Goal: Task Accomplishment & Management: Manage account settings

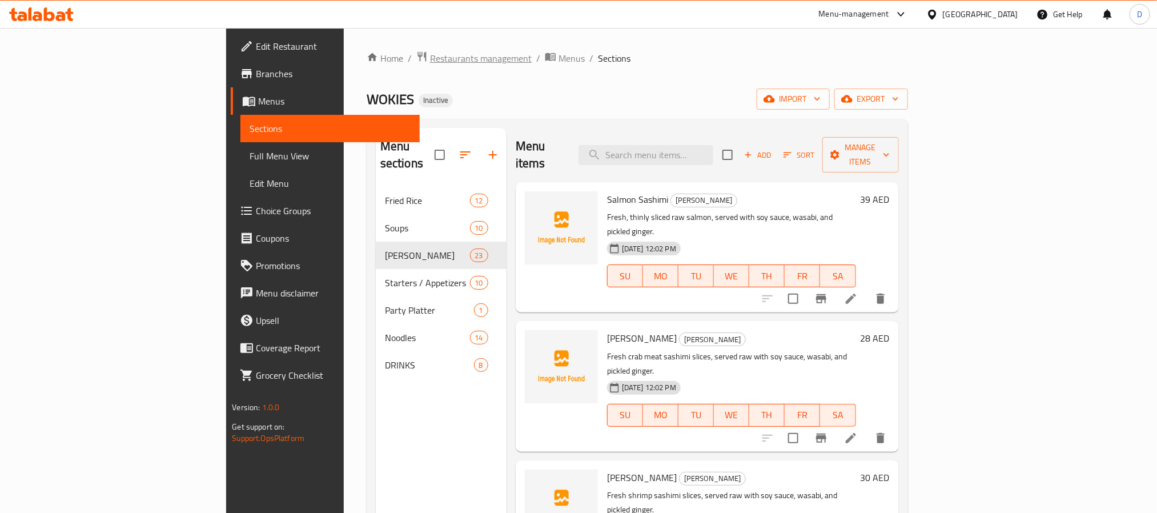
click at [430, 64] on span "Restaurants management" at bounding box center [481, 58] width 102 height 14
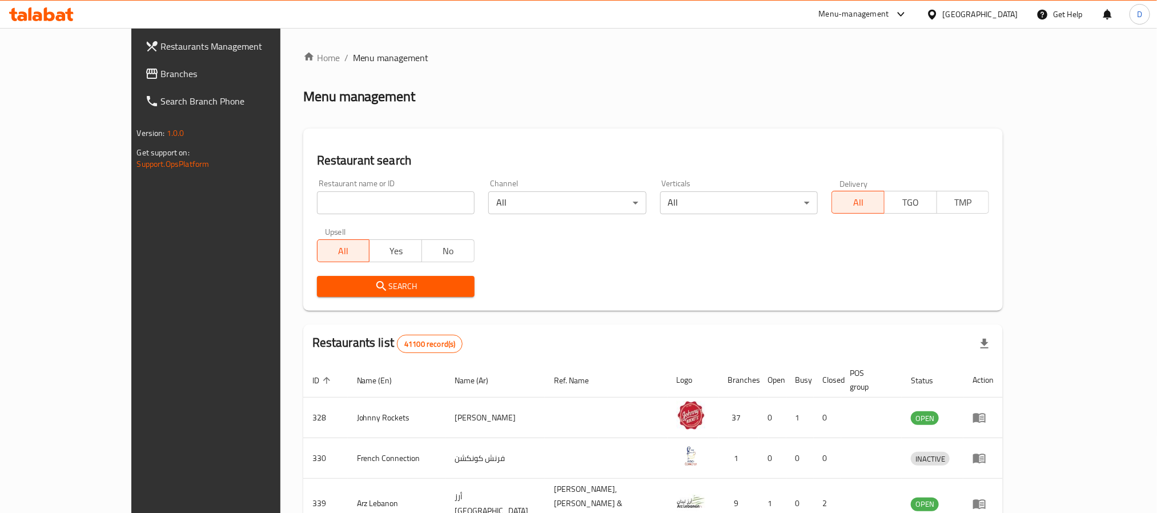
click at [982, 19] on div "United Arab Emirates" at bounding box center [980, 14] width 75 height 13
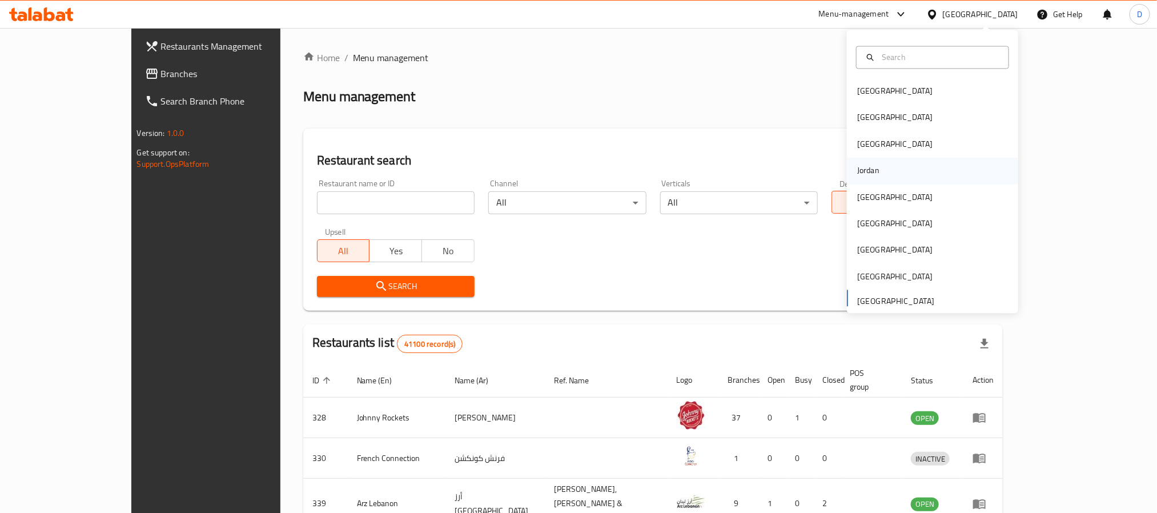
click at [865, 168] on div "Jordan" at bounding box center [868, 170] width 22 height 13
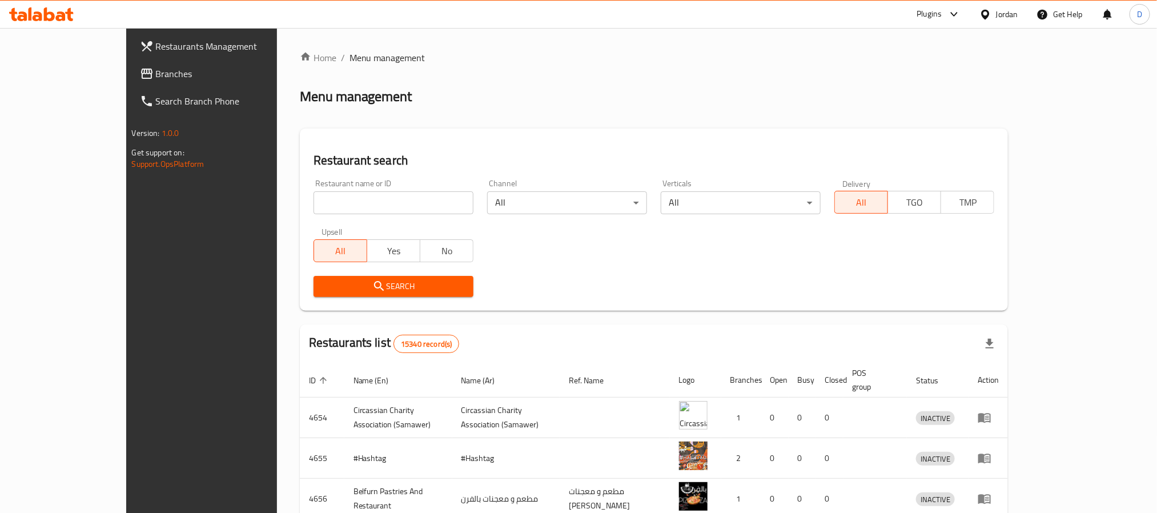
click at [931, 14] on div "Plugins" at bounding box center [928, 14] width 25 height 14
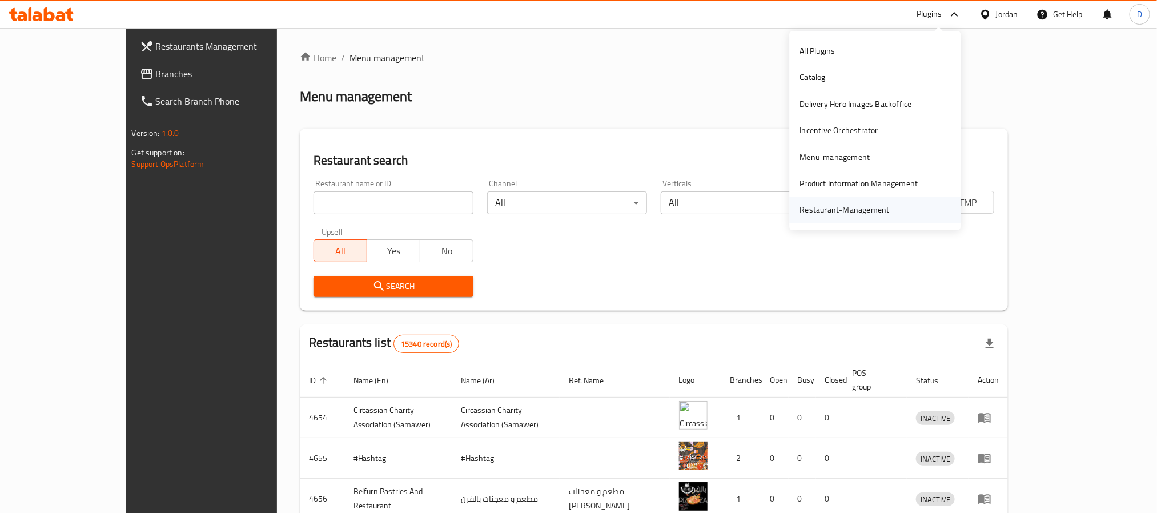
click at [832, 216] on div "Restaurant-Management" at bounding box center [845, 209] width 108 height 26
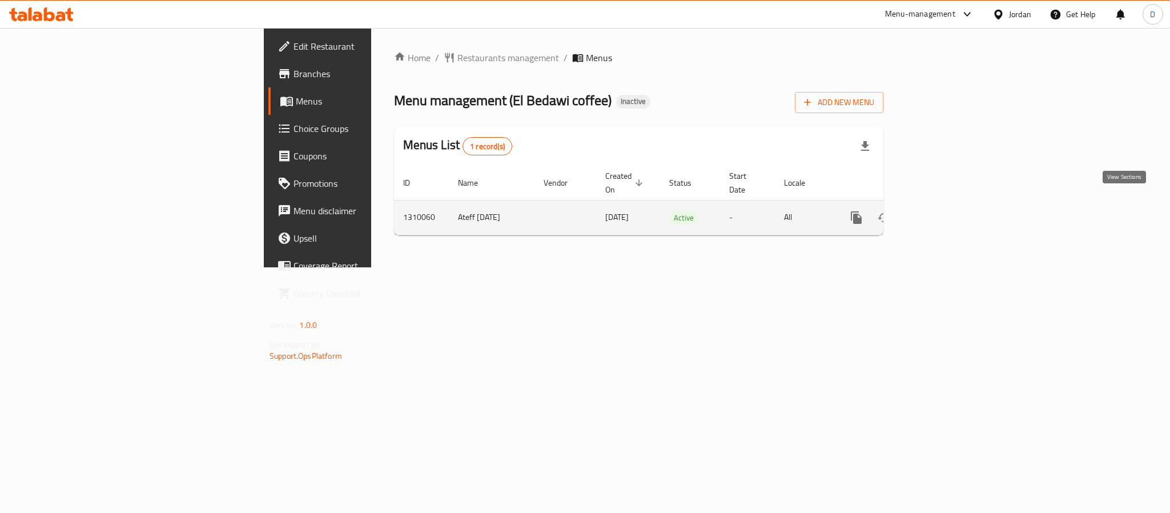
click at [952, 206] on link "enhanced table" at bounding box center [938, 217] width 27 height 27
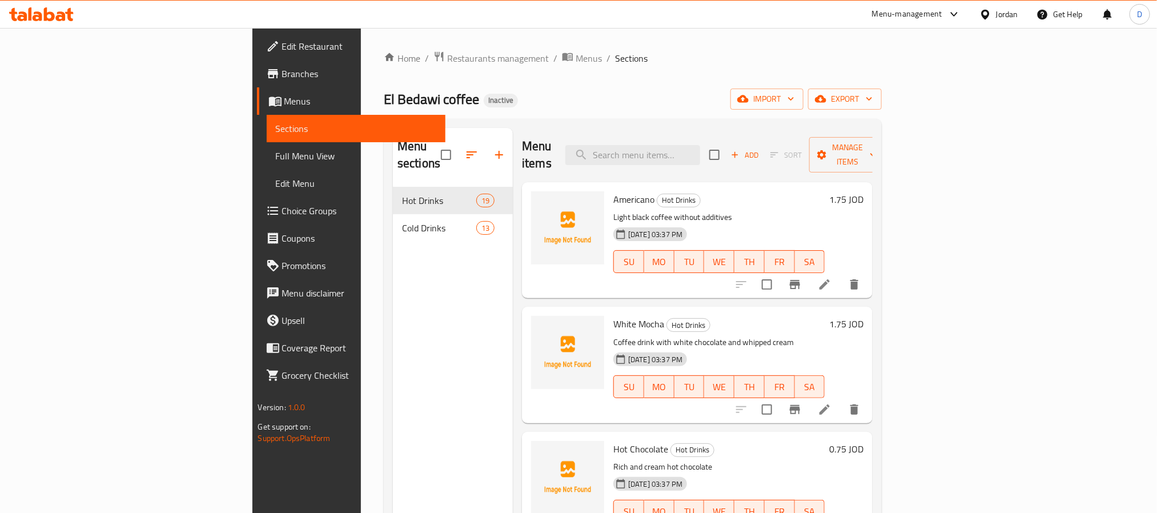
click at [276, 154] on span "Full Menu View" at bounding box center [356, 156] width 160 height 14
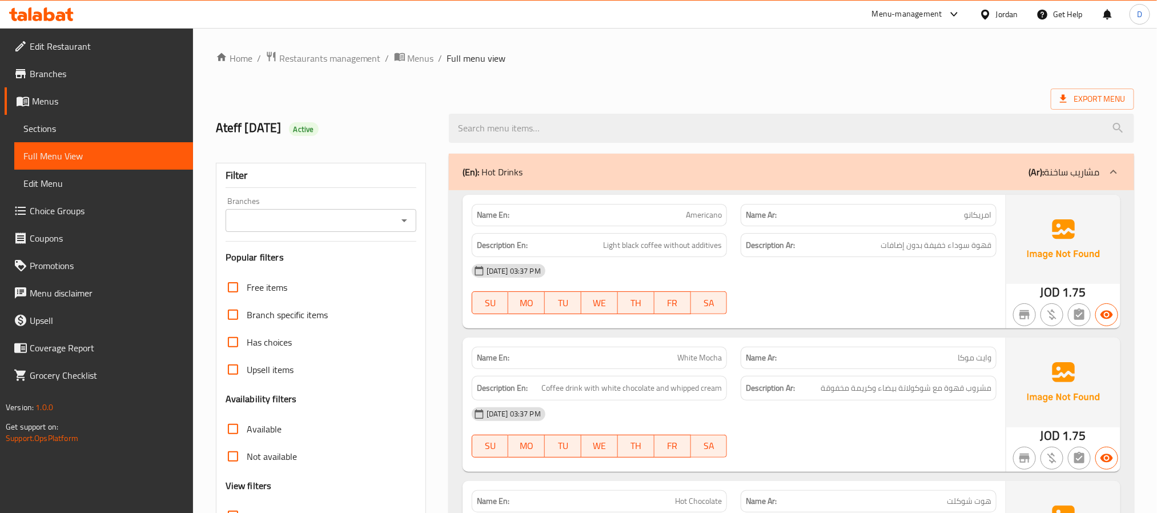
click at [722, 346] on div "Name En: White Mocha" at bounding box center [600, 358] width 270 height 36
click at [848, 290] on div "04-09-2025 03:37 PM SU MO TU WE TH FR SA" at bounding box center [734, 289] width 538 height 64
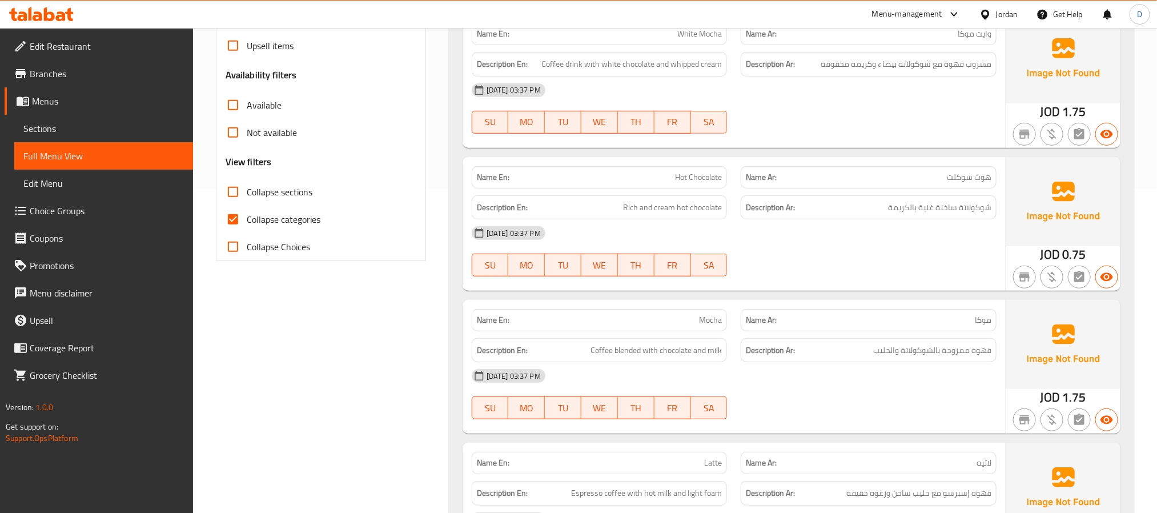
scroll to position [428, 0]
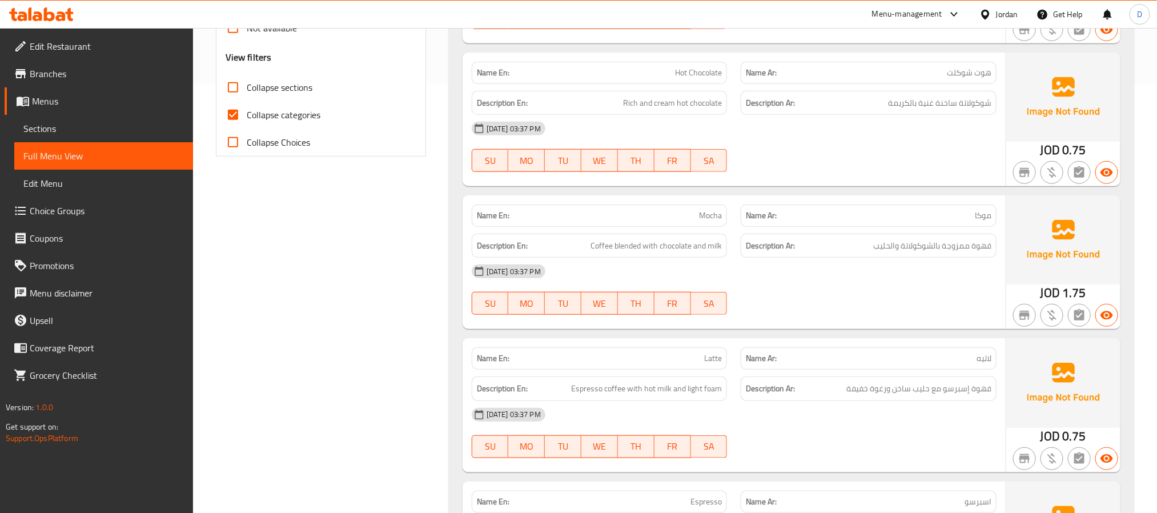
drag, startPoint x: 836, startPoint y: 289, endPoint x: 726, endPoint y: 150, distance: 177.7
click at [836, 289] on div "04-09-2025 03:37 PM SU MO TU WE TH FR SA" at bounding box center [734, 290] width 538 height 64
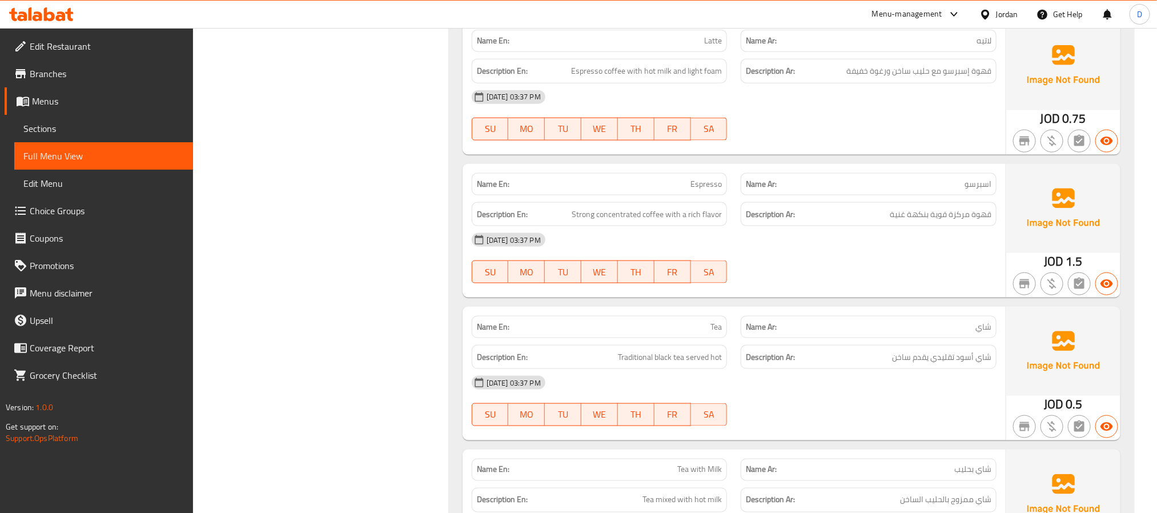
scroll to position [856, 0]
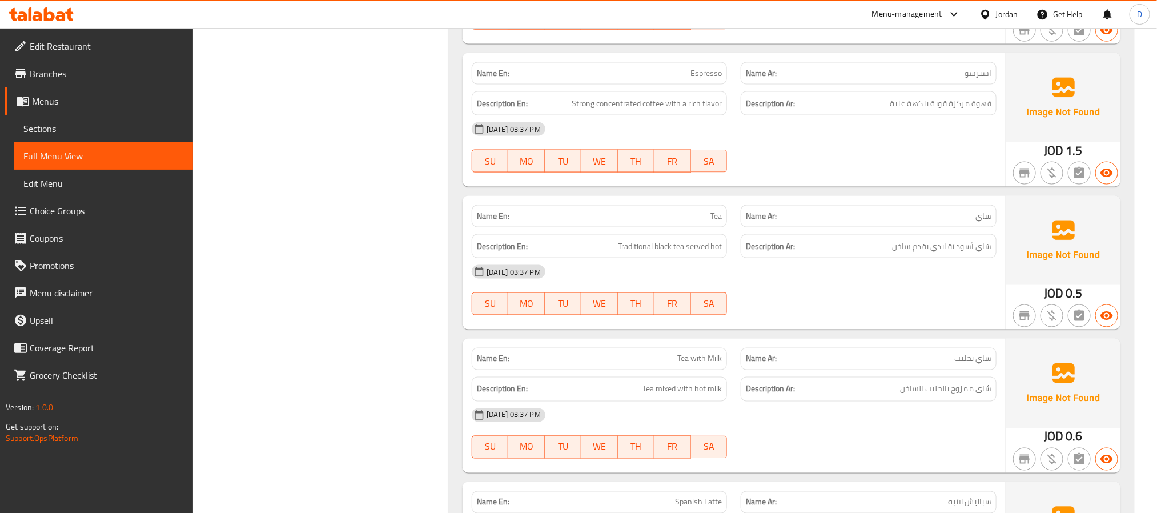
click at [645, 269] on div "[DATE] 03:37 PM" at bounding box center [734, 271] width 538 height 27
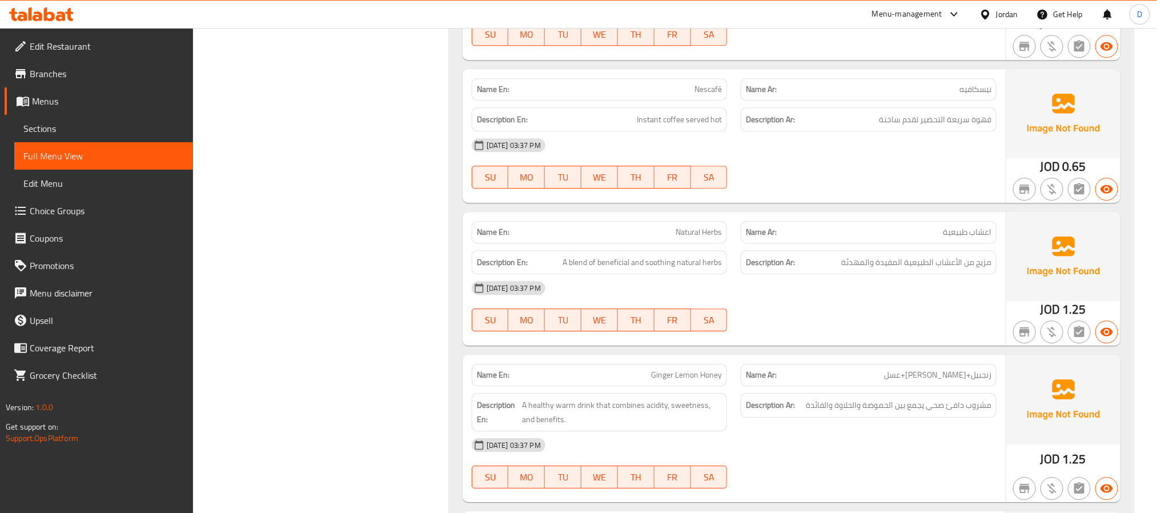
scroll to position [1713, 0]
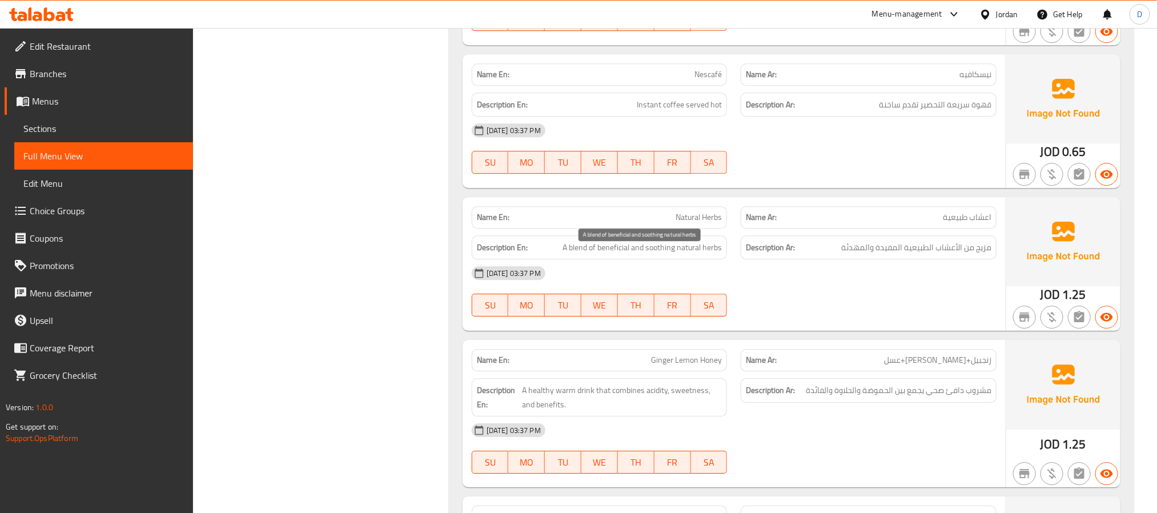
click at [619, 255] on span "A blend of beneficial and soothing natural herbs" at bounding box center [641, 247] width 159 height 14
click at [620, 255] on span "A blend of beneficial and soothing natural herbs" at bounding box center [641, 247] width 159 height 14
copy span "A blend of beneficial and soothing natural herbs"
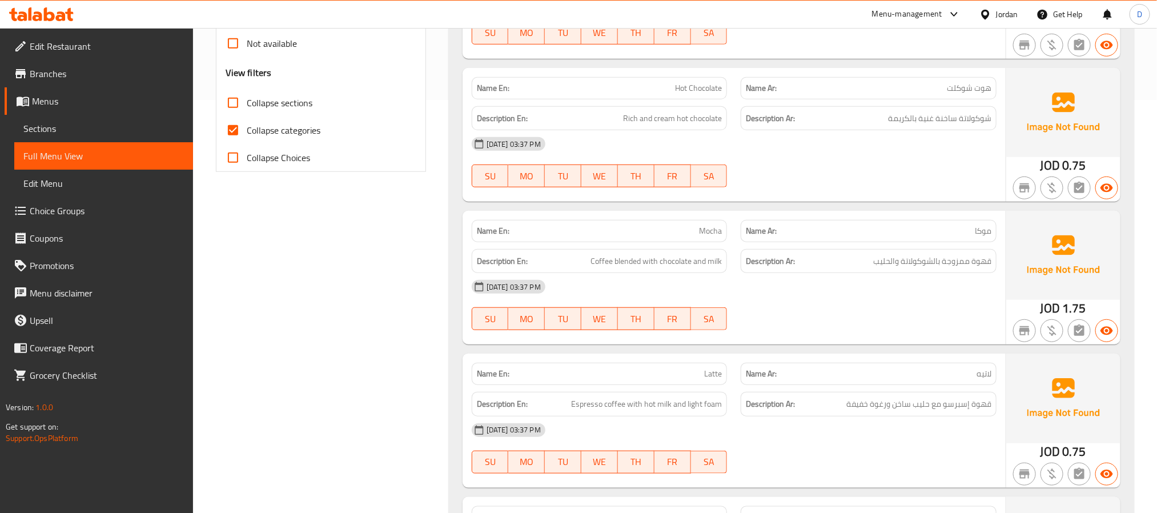
scroll to position [343, 0]
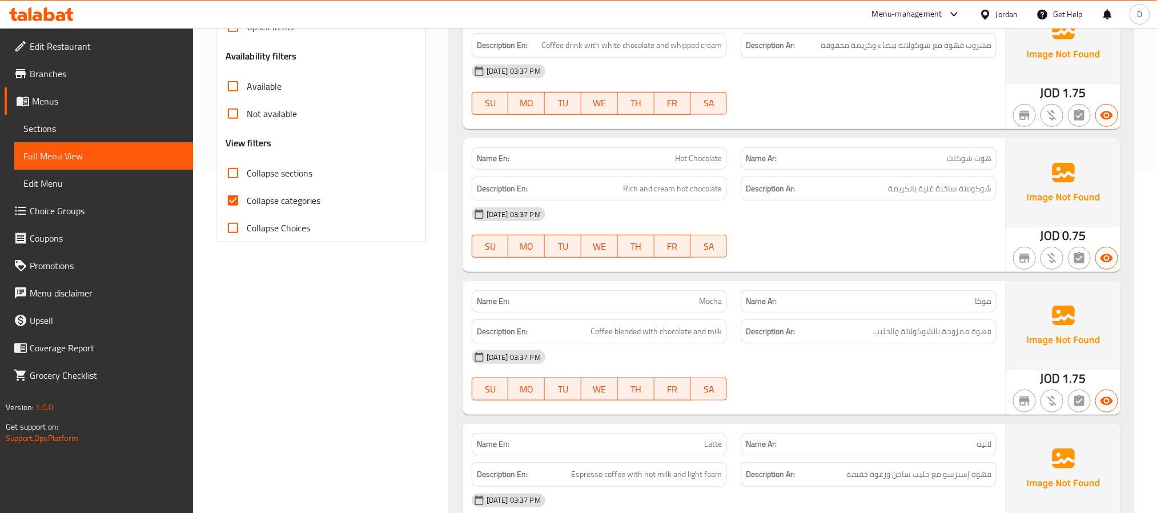
drag, startPoint x: 296, startPoint y: 197, endPoint x: 629, endPoint y: 286, distance: 344.6
click at [296, 198] on span "Collapse categories" at bounding box center [284, 201] width 74 height 14
click at [247, 198] on input "Collapse categories" at bounding box center [232, 200] width 27 height 27
checkbox input "false"
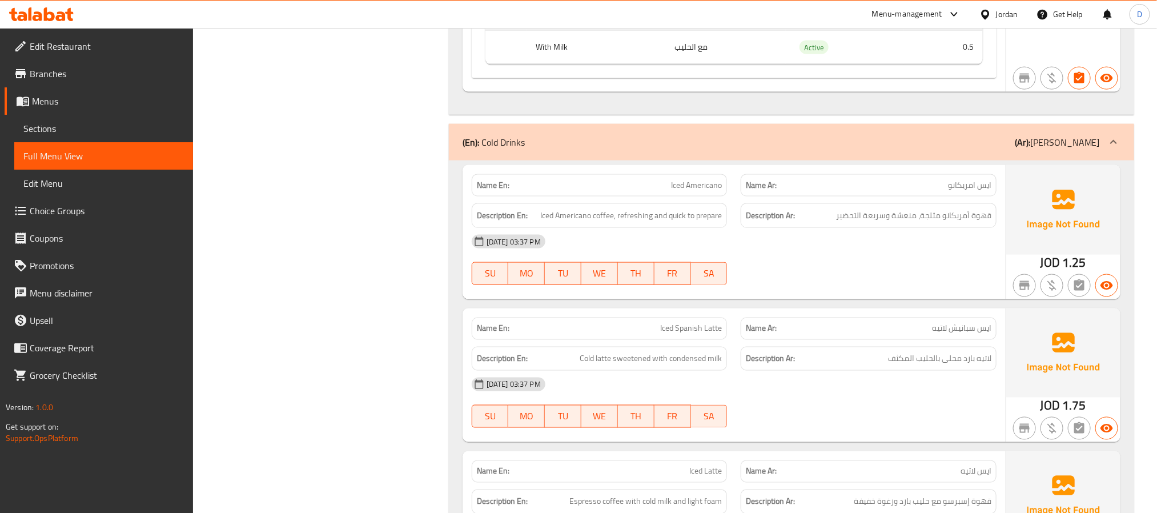
scroll to position [3255, 0]
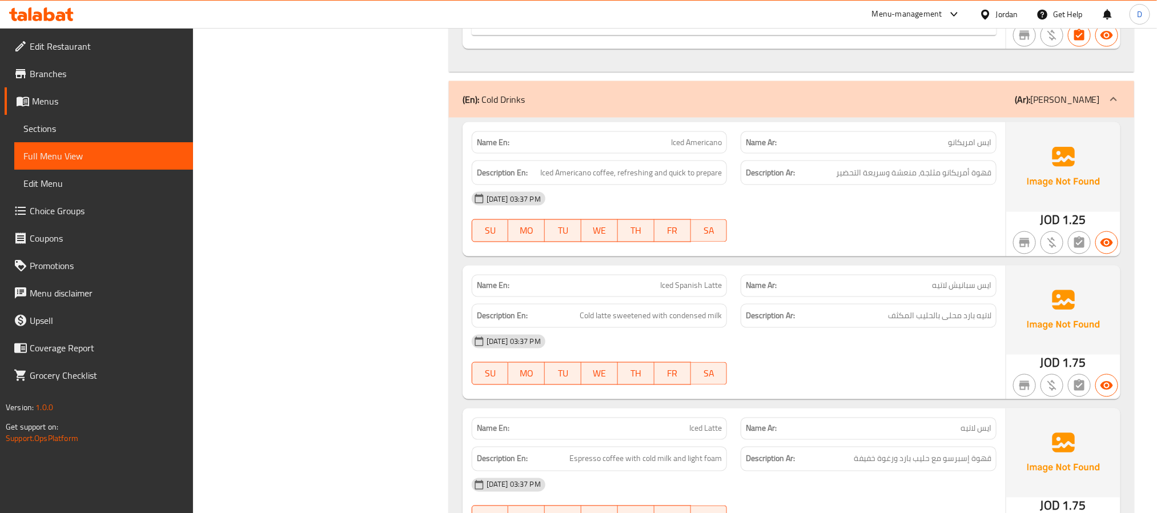
click at [872, 290] on div "Name Ar: ايس سبانيش لاتيه" at bounding box center [869, 286] width 256 height 22
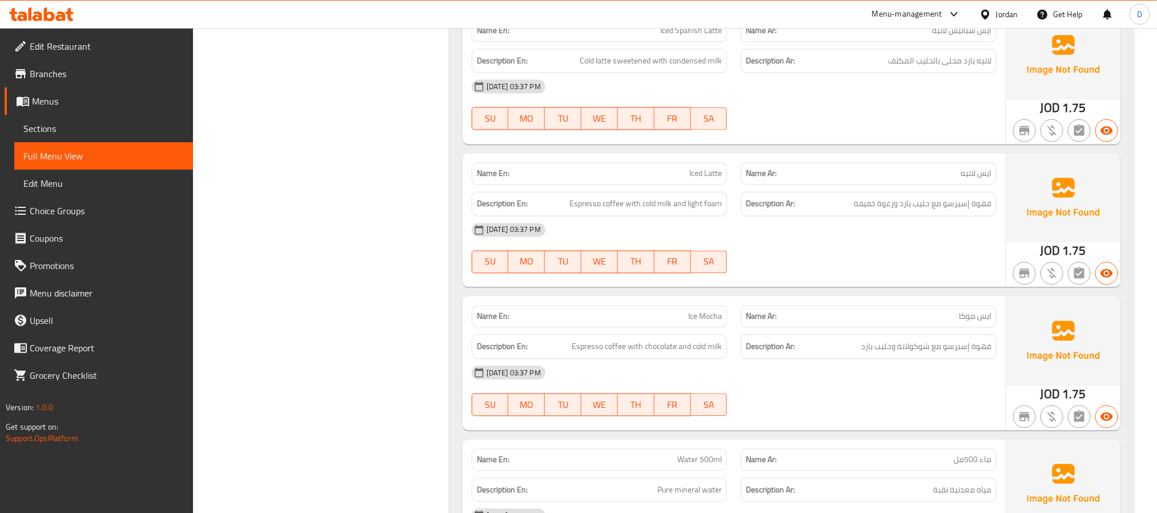
scroll to position [3512, 0]
drag, startPoint x: 729, startPoint y: 219, endPoint x: 718, endPoint y: 210, distance: 14.6
click at [729, 219] on div "Description En: Espresso coffee with cold milk and light foam" at bounding box center [600, 202] width 270 height 38
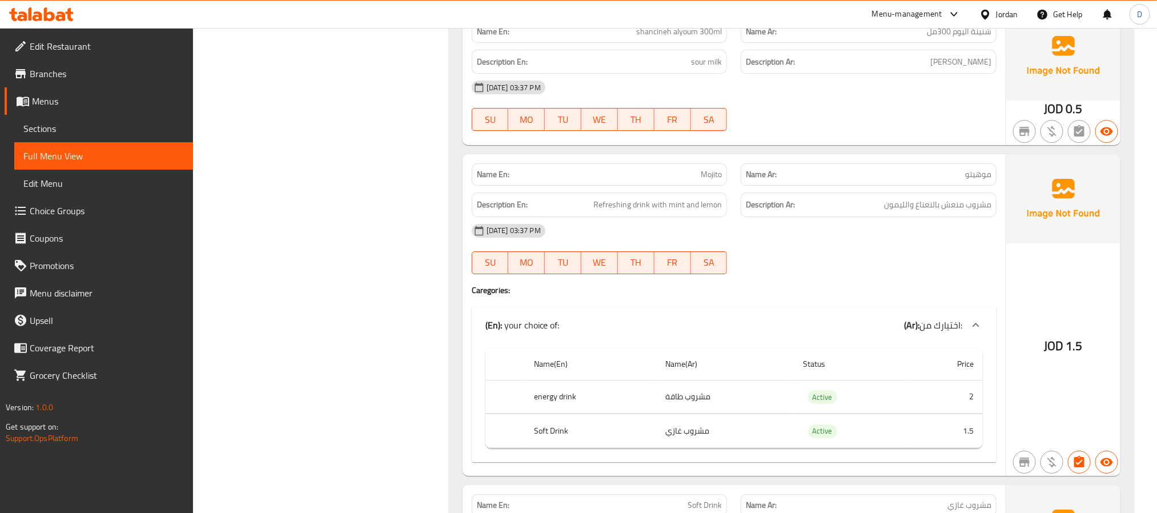
scroll to position [4368, 0]
click at [709, 179] on span "Mojito" at bounding box center [711, 173] width 21 height 12
copy span "Mojito"
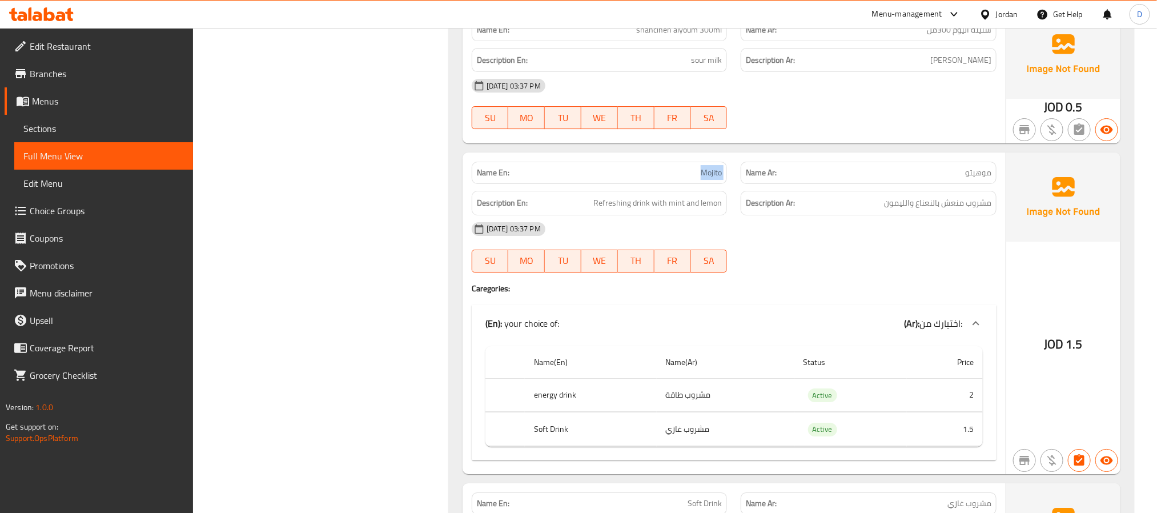
copy span "Mojito"
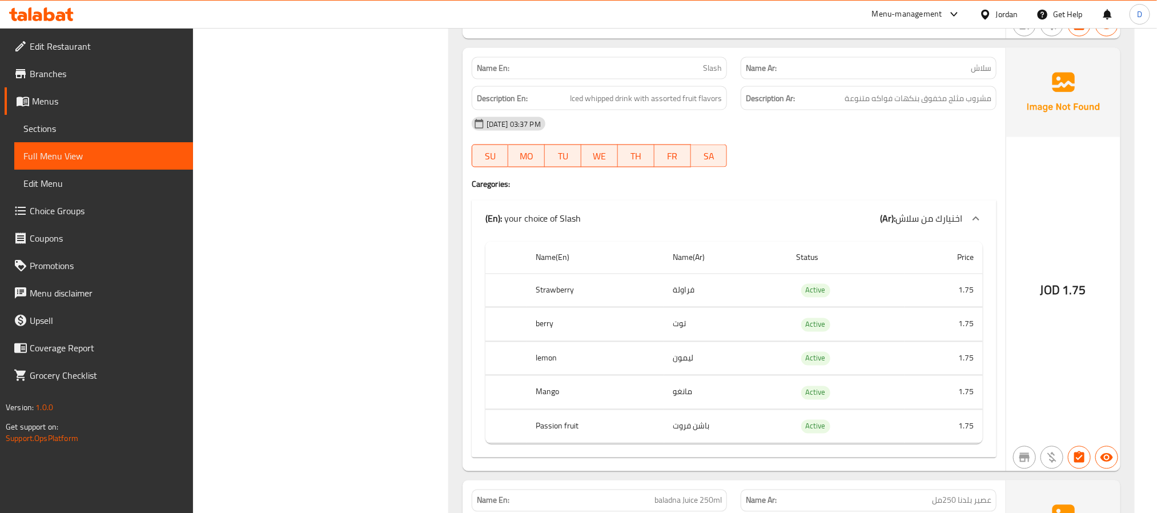
scroll to position [5588, 0]
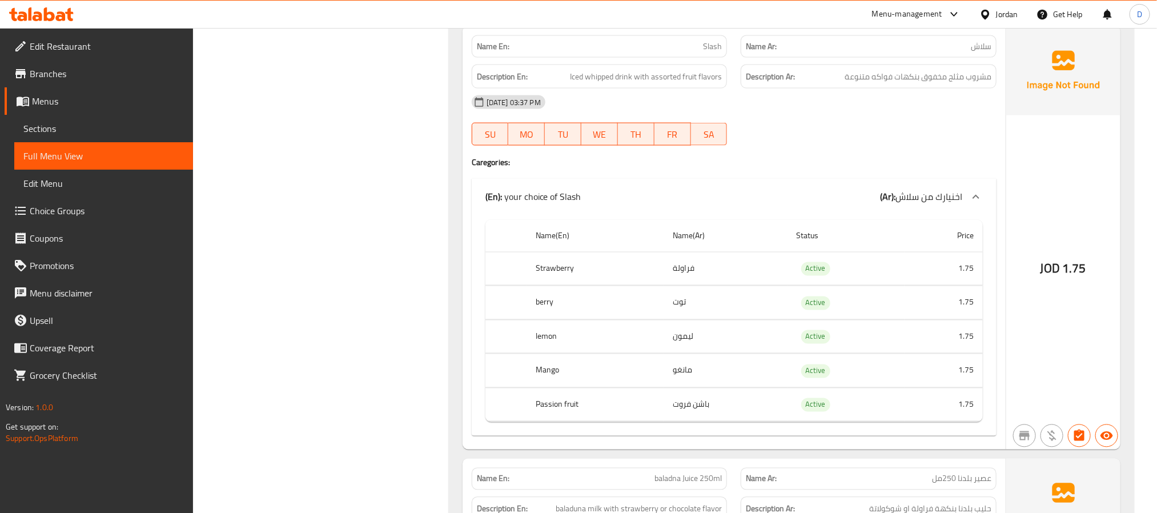
click at [715, 53] on span "Slash" at bounding box center [712, 47] width 19 height 12
copy span "Slash"
click at [815, 152] on div at bounding box center [869, 146] width 270 height 14
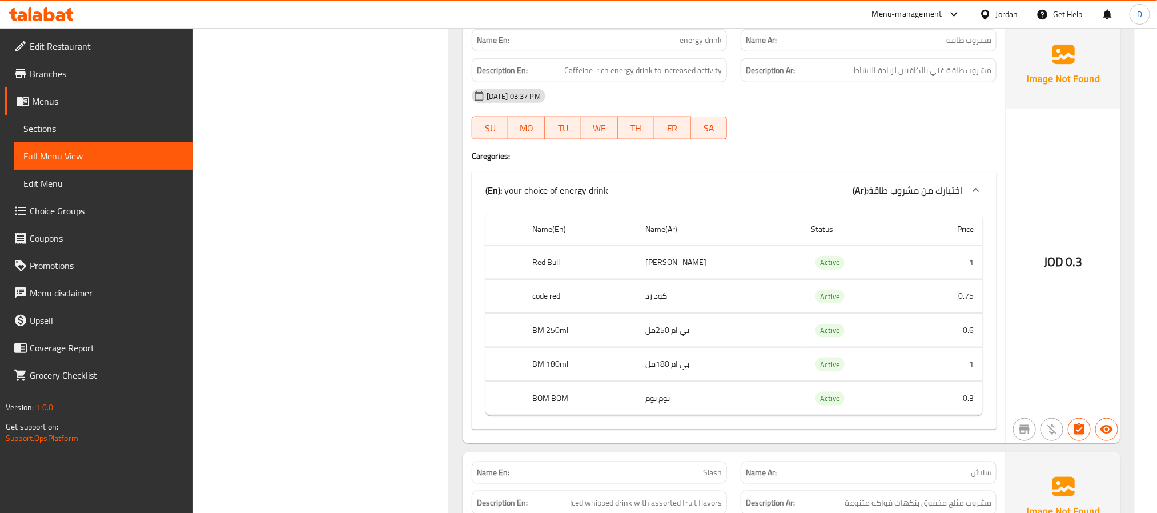
scroll to position [5159, 0]
click at [713, 49] on span "energy drink" at bounding box center [700, 43] width 42 height 12
copy span "energy drink"
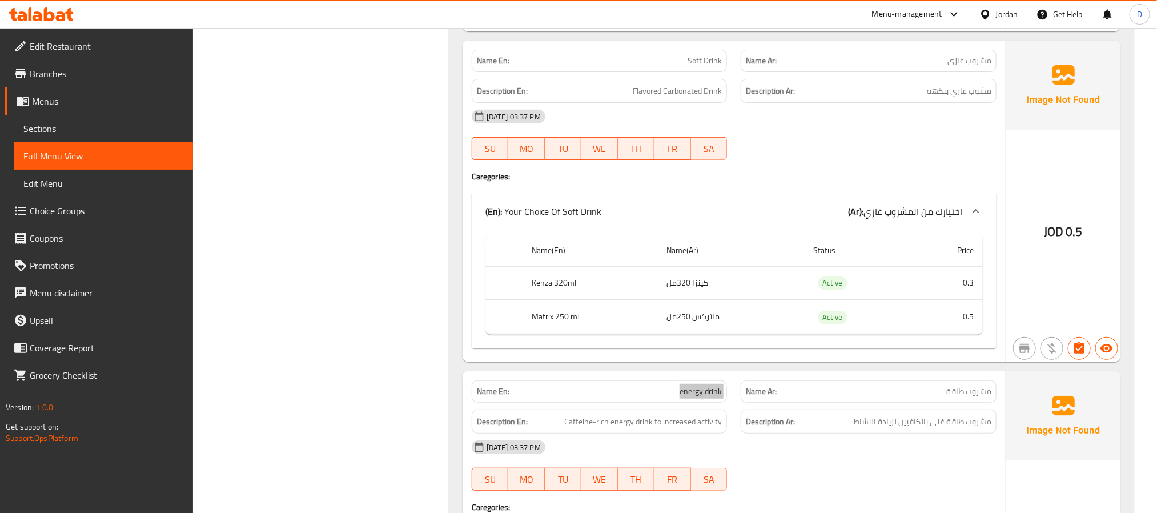
scroll to position [4817, 0]
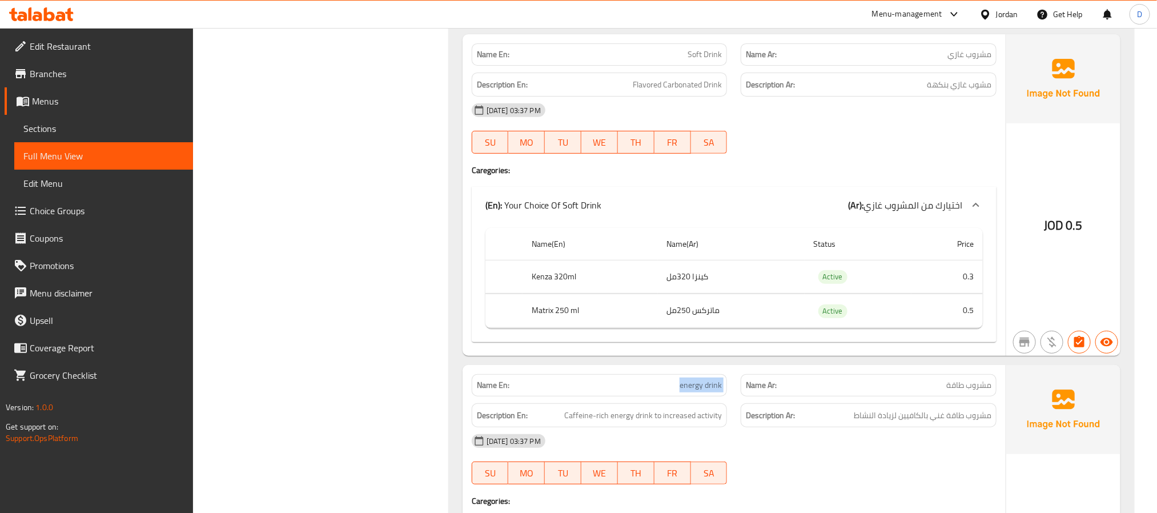
click at [706, 61] on span "Soft Drink" at bounding box center [704, 55] width 34 height 12
copy span "Soft Drink"
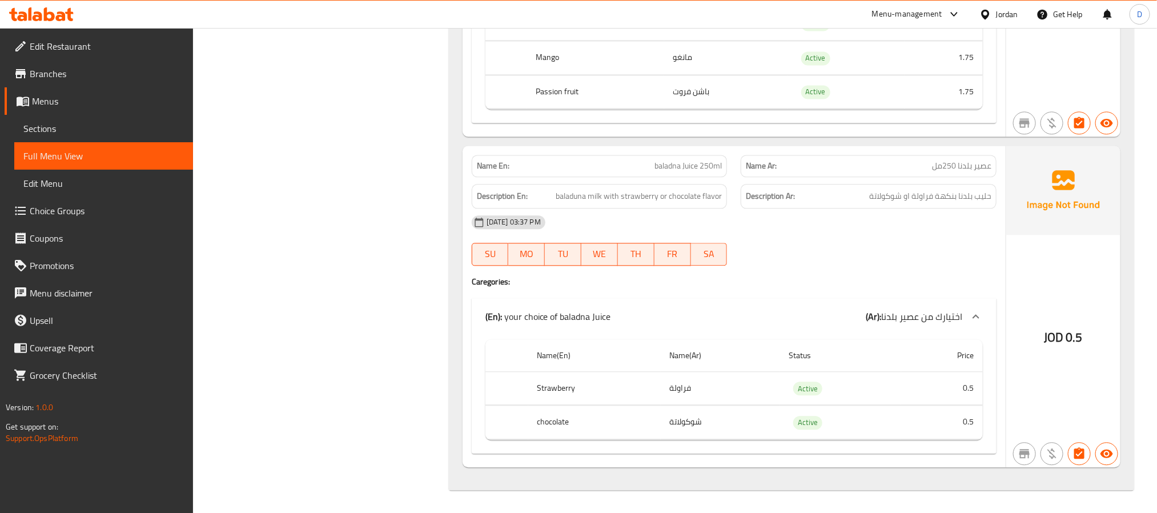
scroll to position [5930, 0]
click at [694, 167] on span "baladna Juice 250ml" at bounding box center [687, 166] width 67 height 12
click at [711, 165] on span "baladna Juice 250ml" at bounding box center [687, 166] width 67 height 12
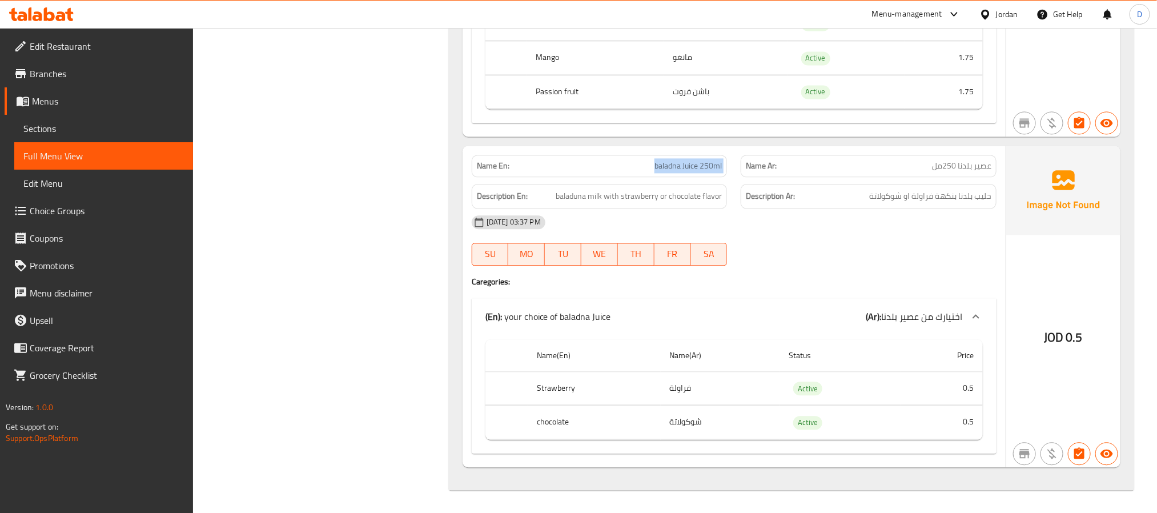
copy span "baladna Juice 250ml"
click at [680, 225] on div "[DATE] 03:37 PM" at bounding box center [734, 221] width 538 height 27
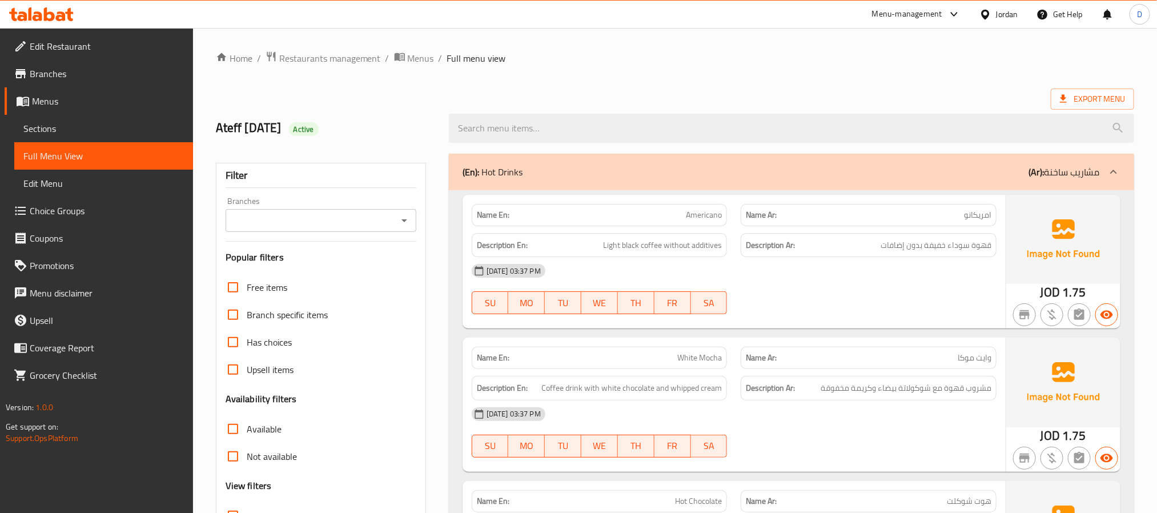
click at [67, 131] on span "Sections" at bounding box center [103, 129] width 160 height 14
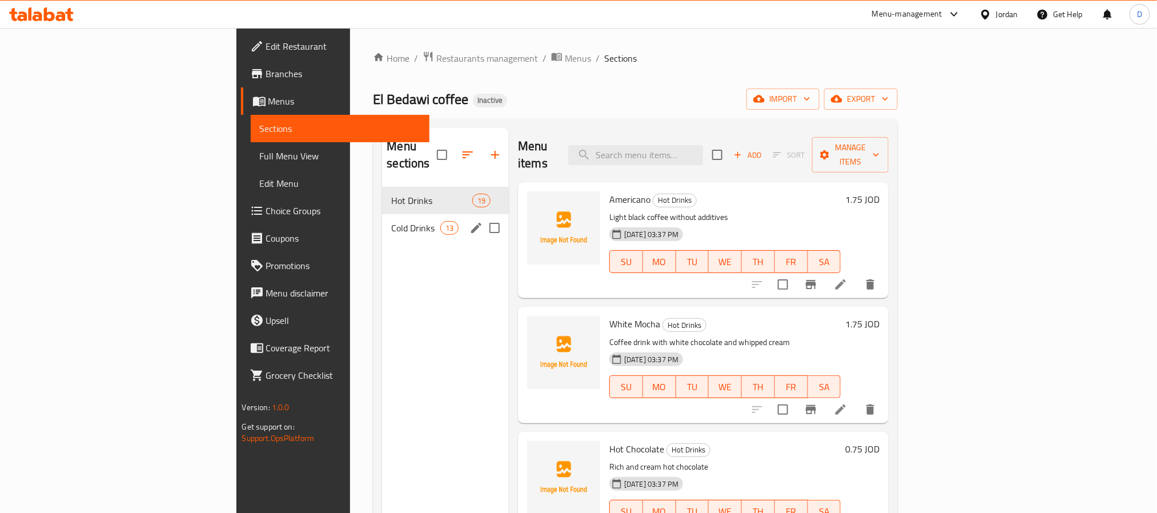
click at [391, 221] on span "Cold Drinks" at bounding box center [415, 228] width 49 height 14
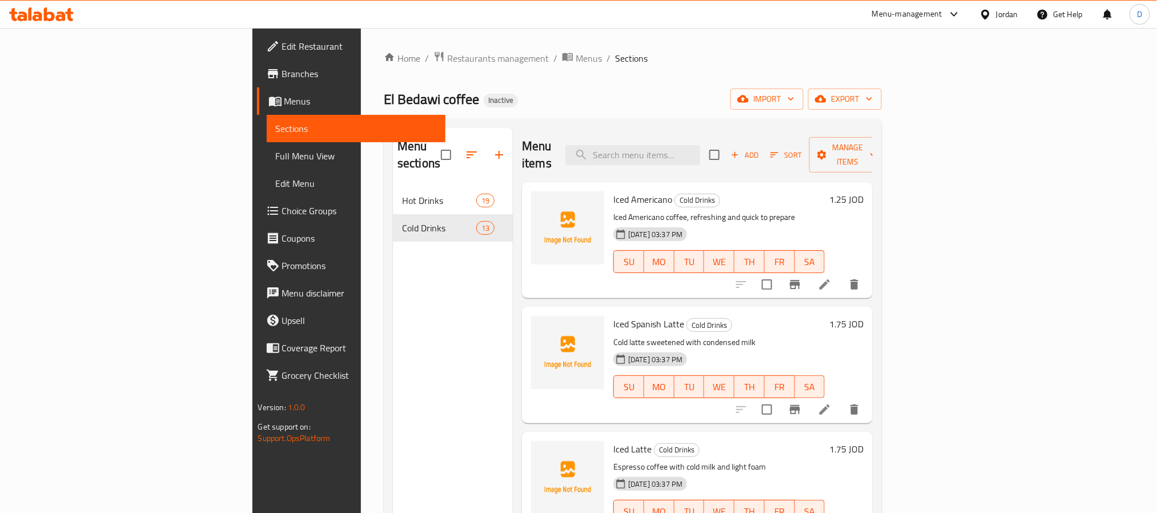
scroll to position [795, 0]
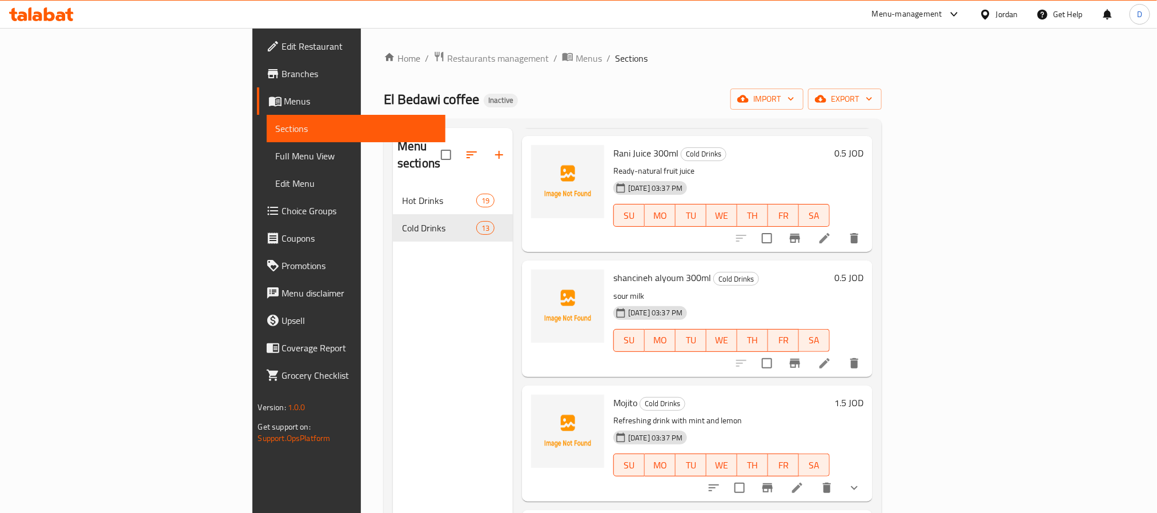
click at [804, 481] on icon at bounding box center [797, 488] width 14 height 14
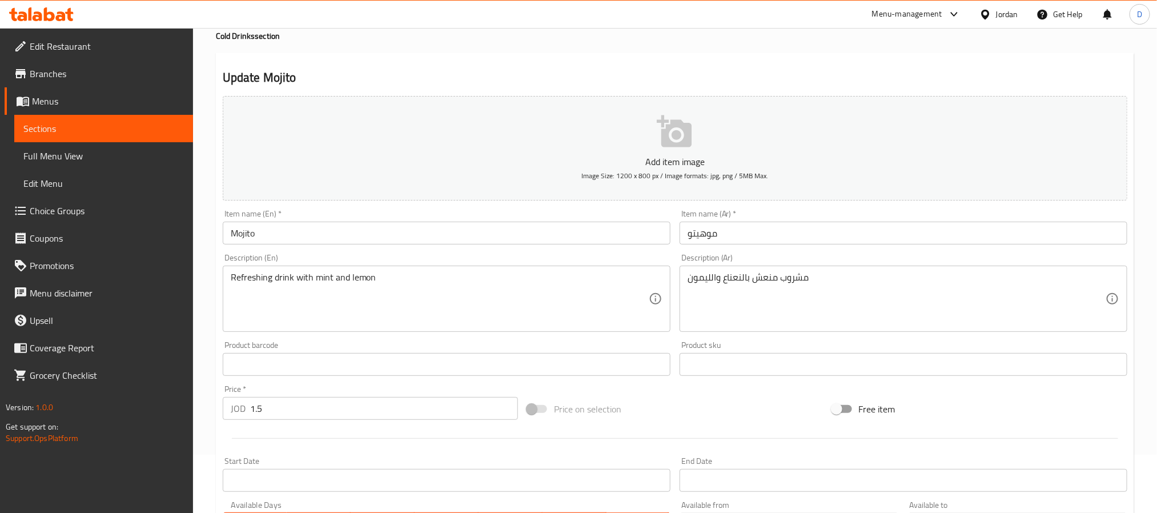
scroll to position [312, 0]
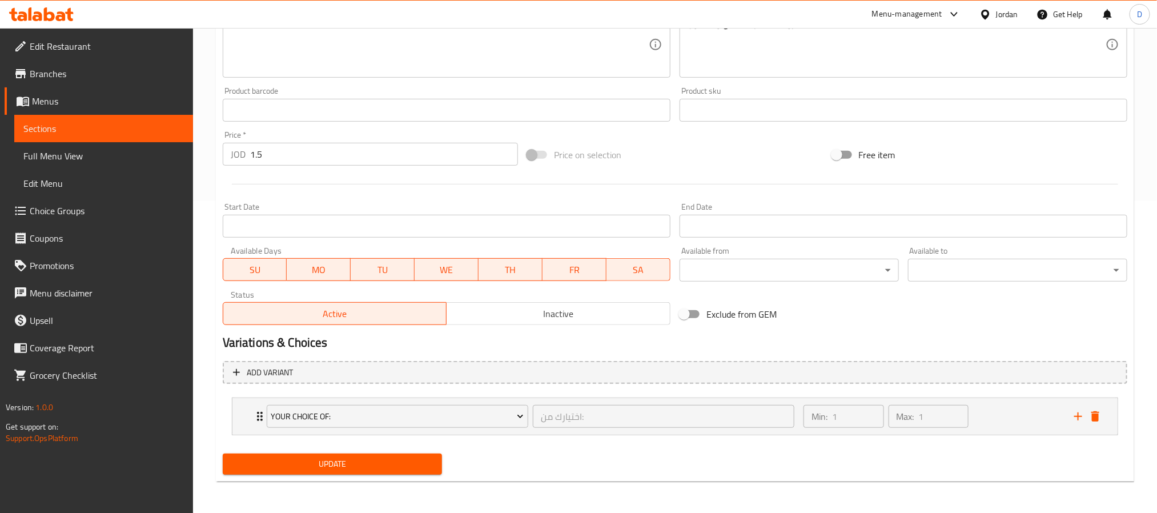
click at [302, 162] on input "1.5" at bounding box center [384, 154] width 268 height 23
click at [301, 162] on input "1.5" at bounding box center [384, 154] width 268 height 23
type input "0"
click at [223, 453] on button "Update" at bounding box center [332, 463] width 219 height 21
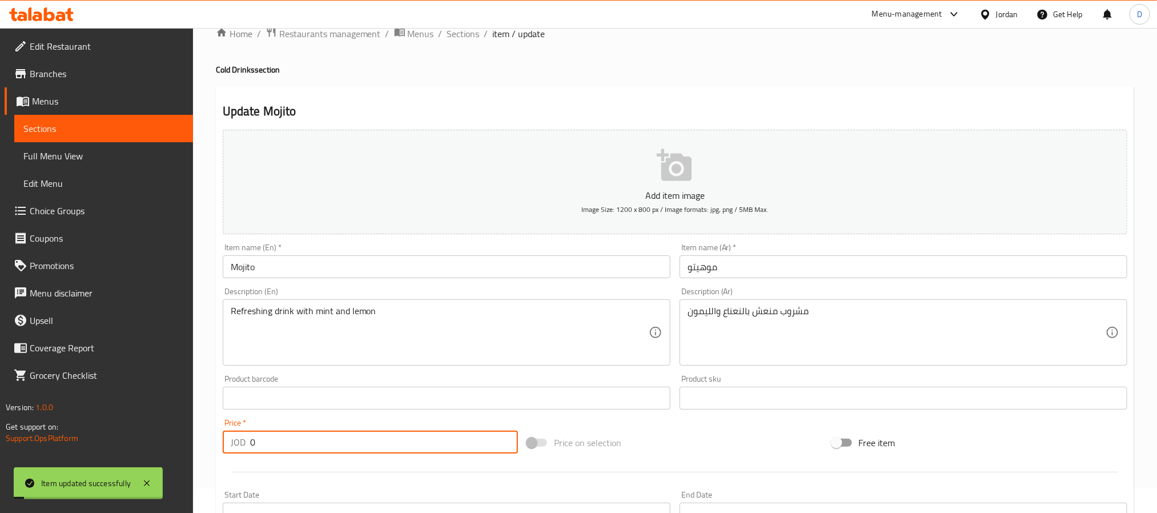
scroll to position [0, 0]
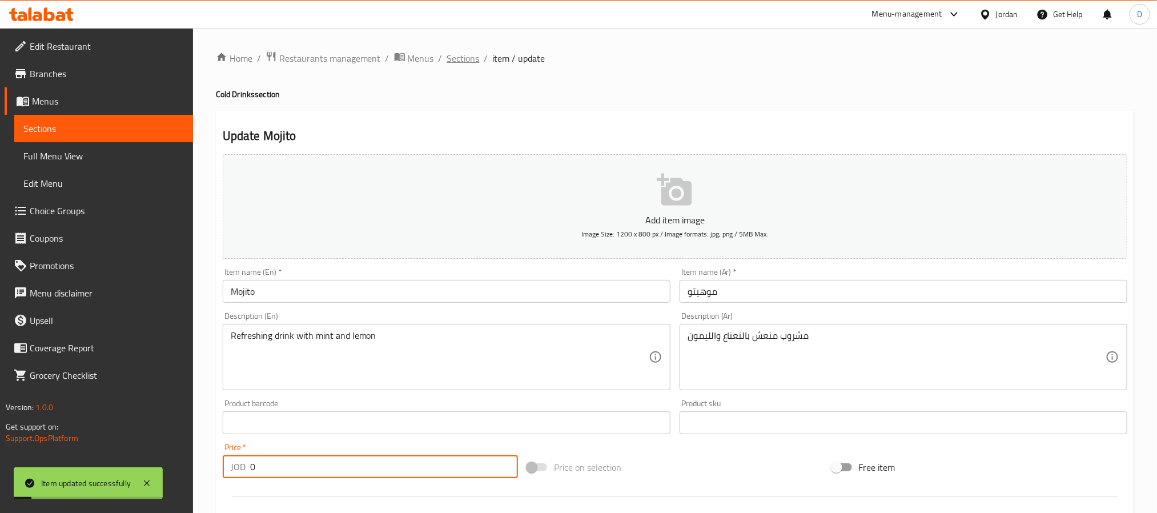
click at [462, 65] on span "Sections" at bounding box center [463, 58] width 33 height 14
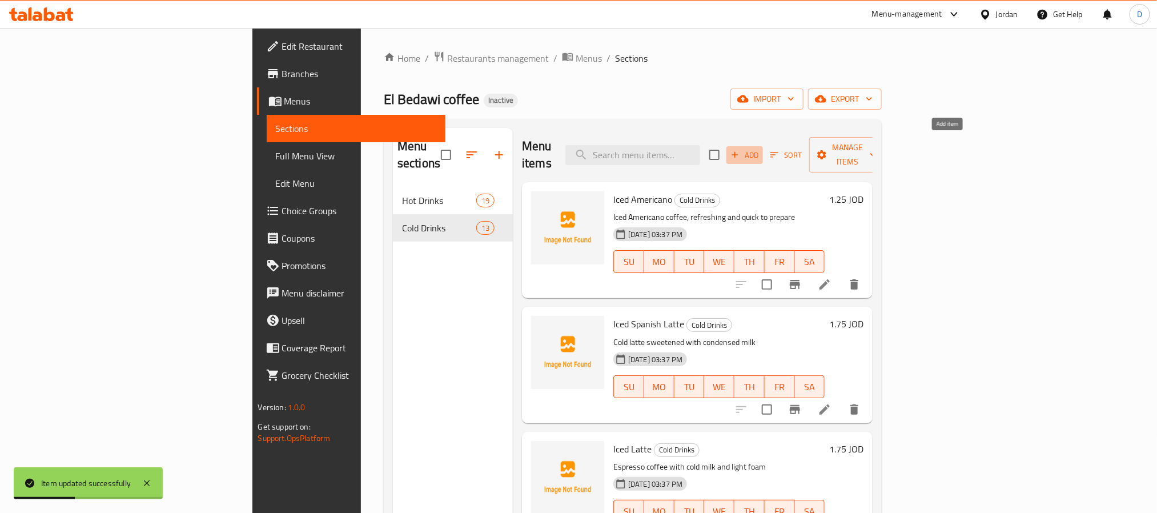
click at [760, 148] on span "Add" at bounding box center [744, 154] width 31 height 13
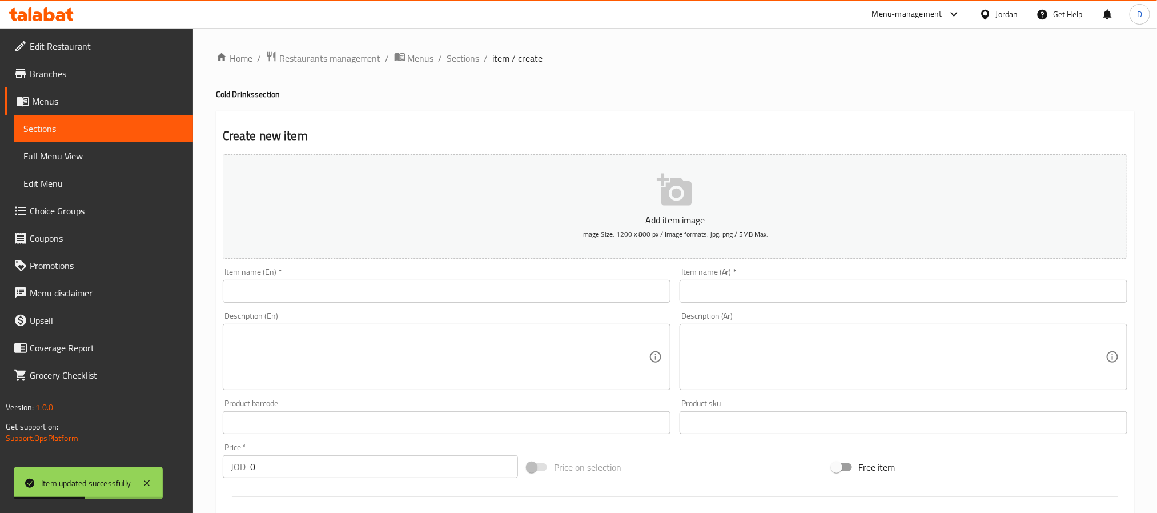
click at [766, 288] on input "text" at bounding box center [903, 291] width 448 height 23
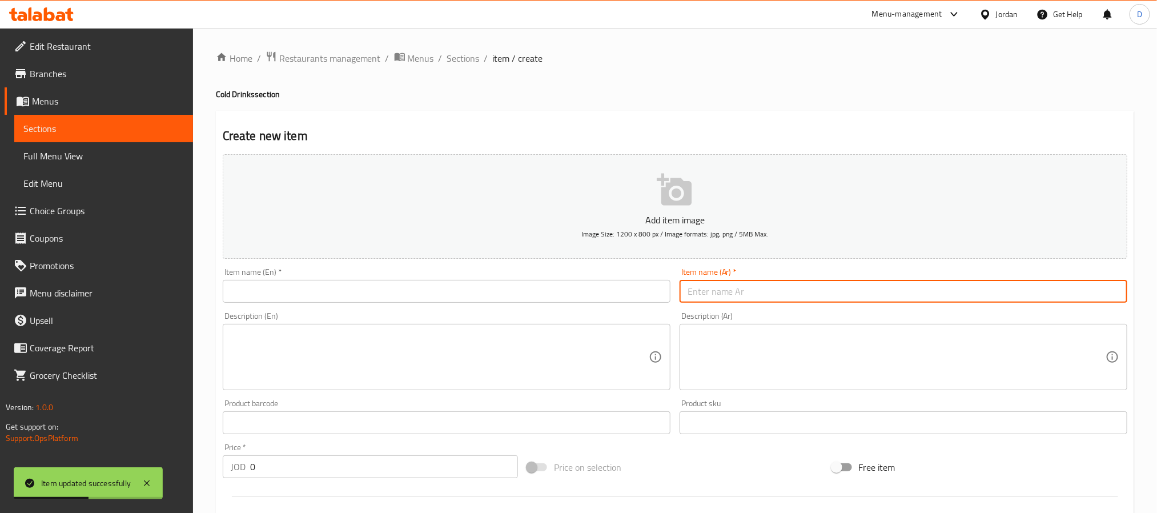
paste input "ايس تي"
type input "ايس تي"
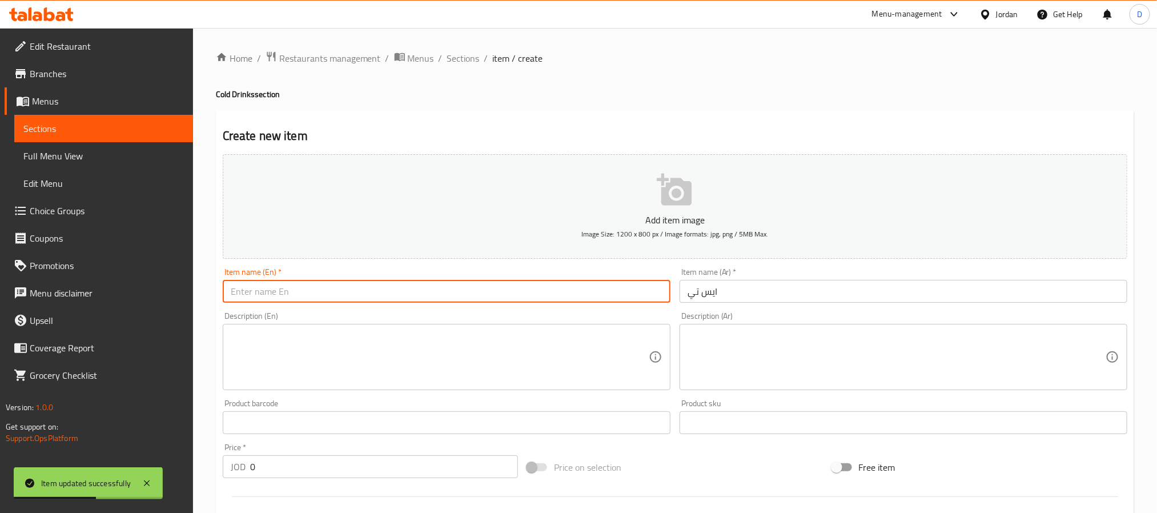
click at [425, 293] on input "text" at bounding box center [447, 291] width 448 height 23
type input "iced tea"
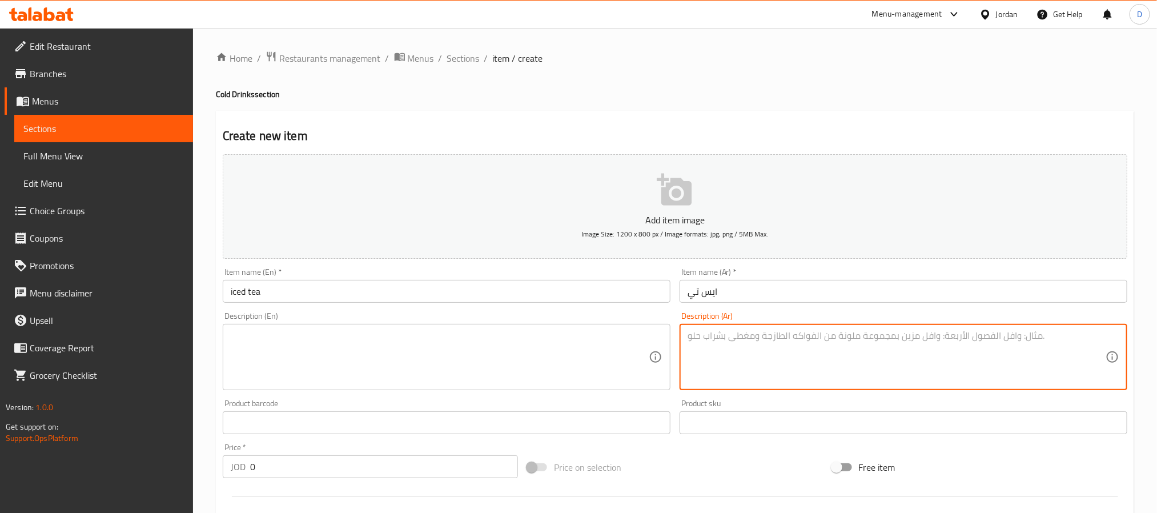
click at [826, 350] on textarea at bounding box center [896, 357] width 418 height 54
paste textarea "شاي مثلج منعش بنكهات مختلفة"
type textarea "شاي مثلج منعش بنكهات مختلفة"
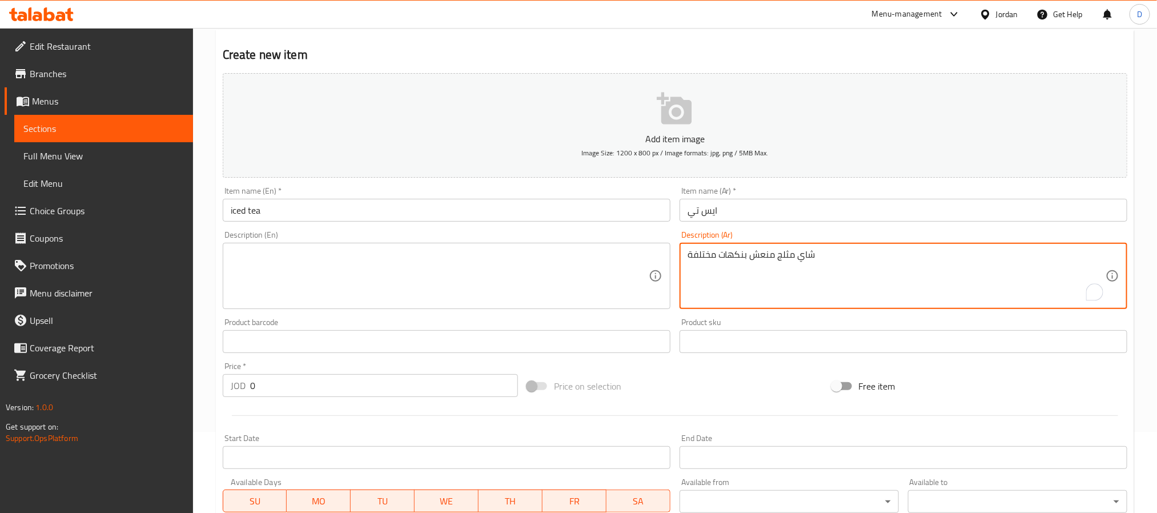
scroll to position [86, 0]
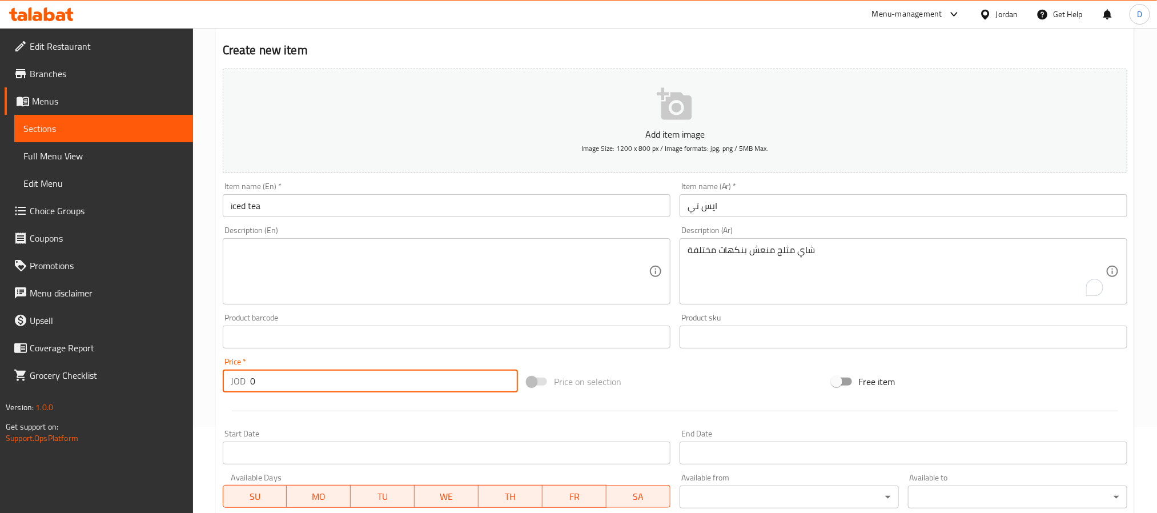
drag, startPoint x: 290, startPoint y: 375, endPoint x: 209, endPoint y: 374, distance: 81.1
click at [211, 375] on div "Home / Restaurants management / Menus / Sections / item / create Cold Drinks se…" at bounding box center [675, 331] width 964 height 779
paste input "1.5"
type input "1.5"
click at [394, 262] on textarea at bounding box center [440, 271] width 418 height 54
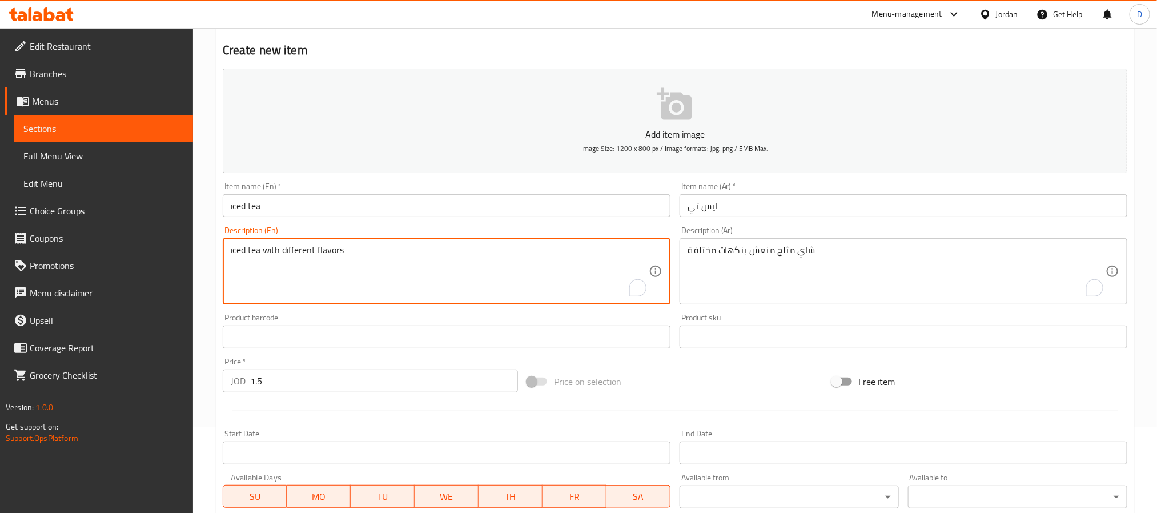
type textarea "iced tea with different flavors"
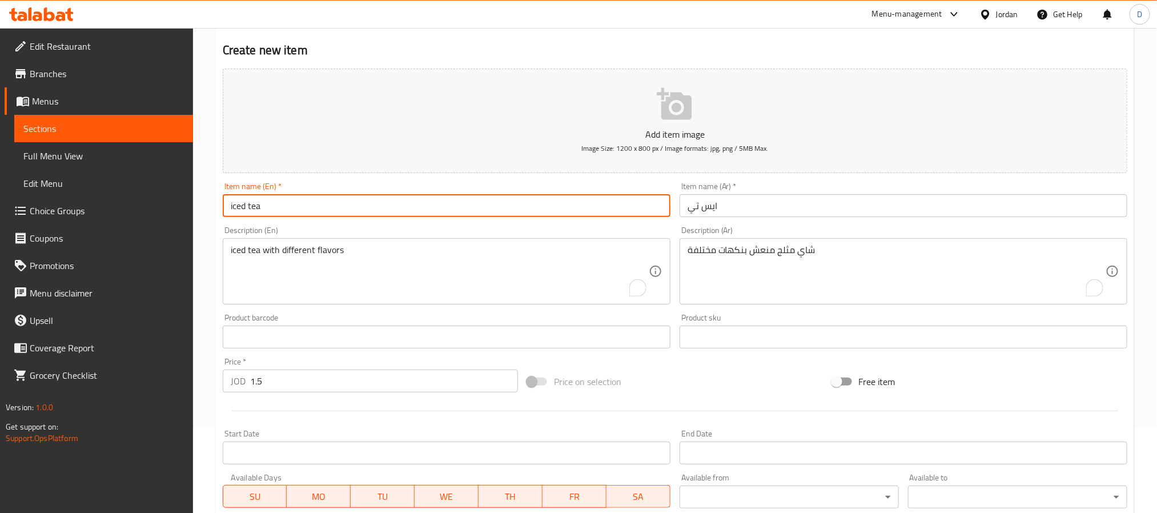
click at [398, 203] on input "iced tea" at bounding box center [447, 205] width 448 height 23
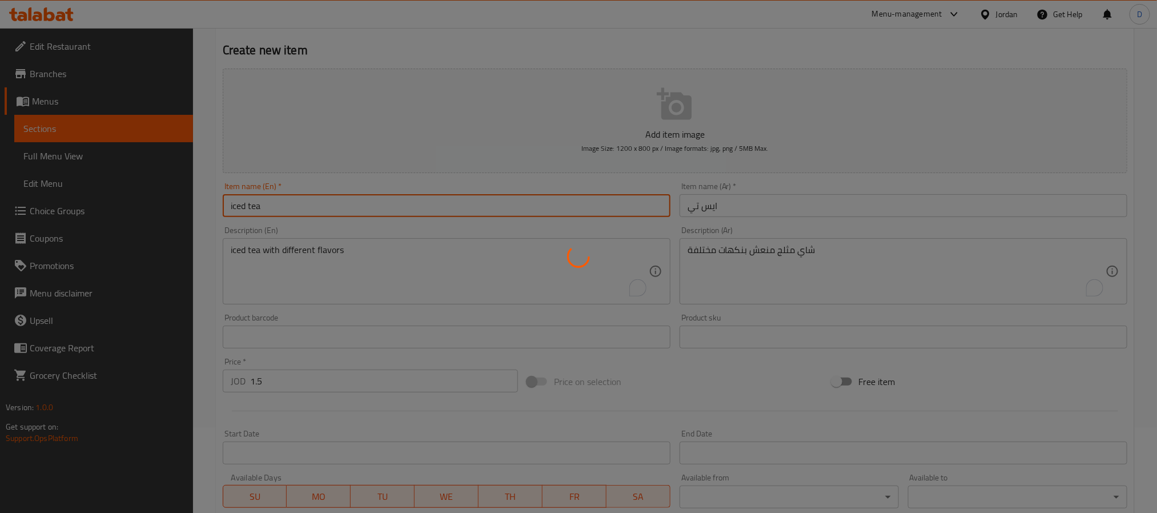
type input "0"
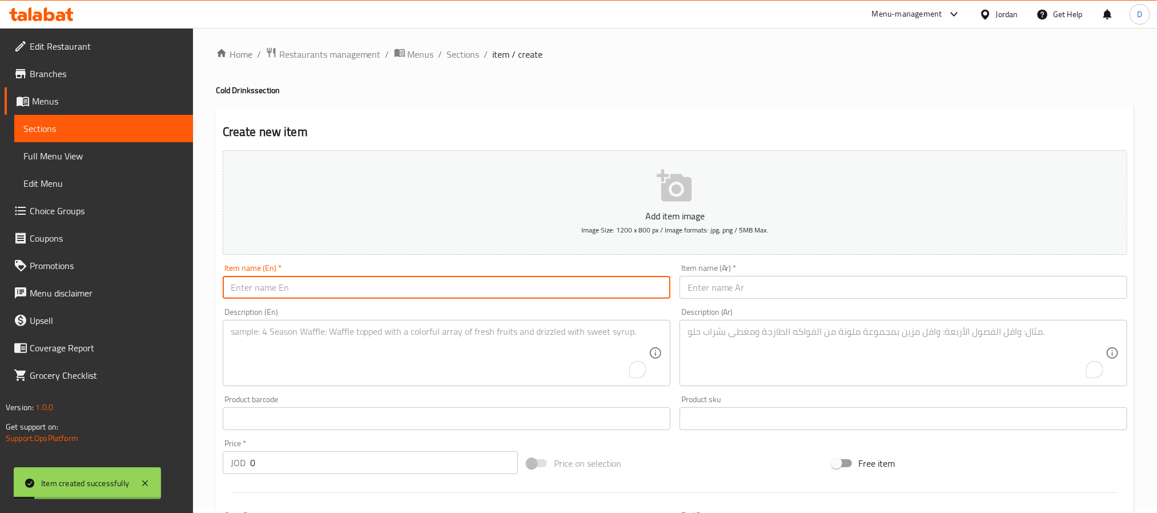
scroll to position [0, 0]
click at [458, 52] on span "Sections" at bounding box center [463, 58] width 33 height 14
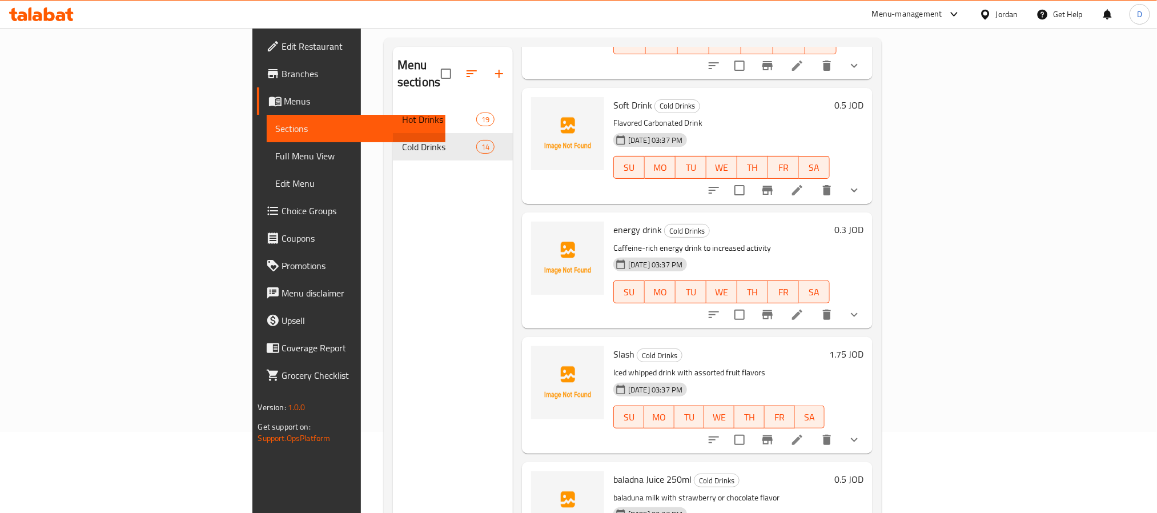
scroll to position [86, 0]
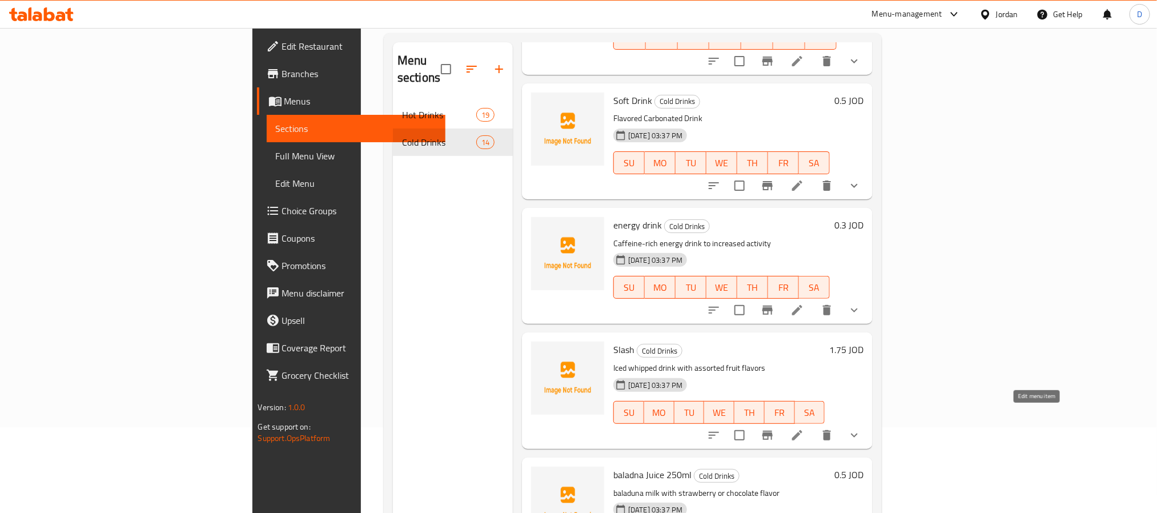
click at [804, 428] on icon at bounding box center [797, 435] width 14 height 14
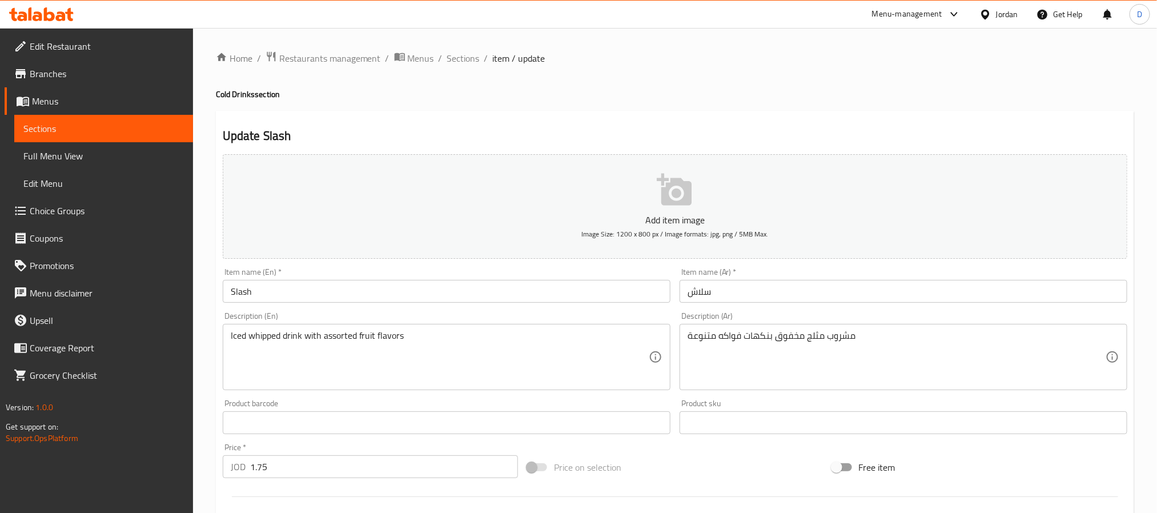
click at [319, 468] on input "1.75" at bounding box center [384, 466] width 268 height 23
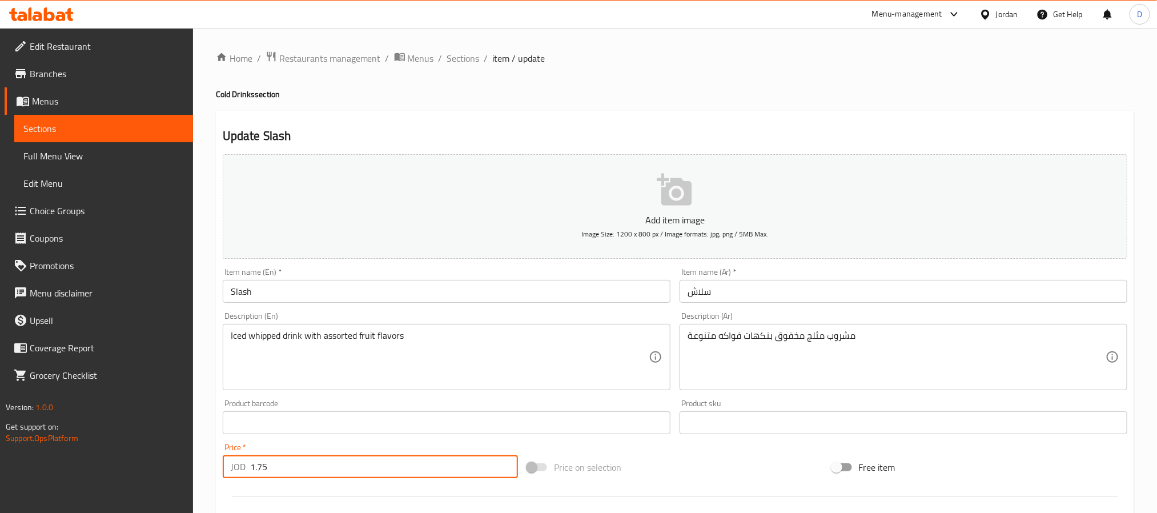
click at [319, 468] on input "1.75" at bounding box center [384, 466] width 268 height 23
click at [320, 470] on input "1.750" at bounding box center [384, 466] width 268 height 23
click at [320, 472] on input "1.750" at bounding box center [384, 466] width 268 height 23
click at [300, 460] on input "1.750" at bounding box center [384, 466] width 268 height 23
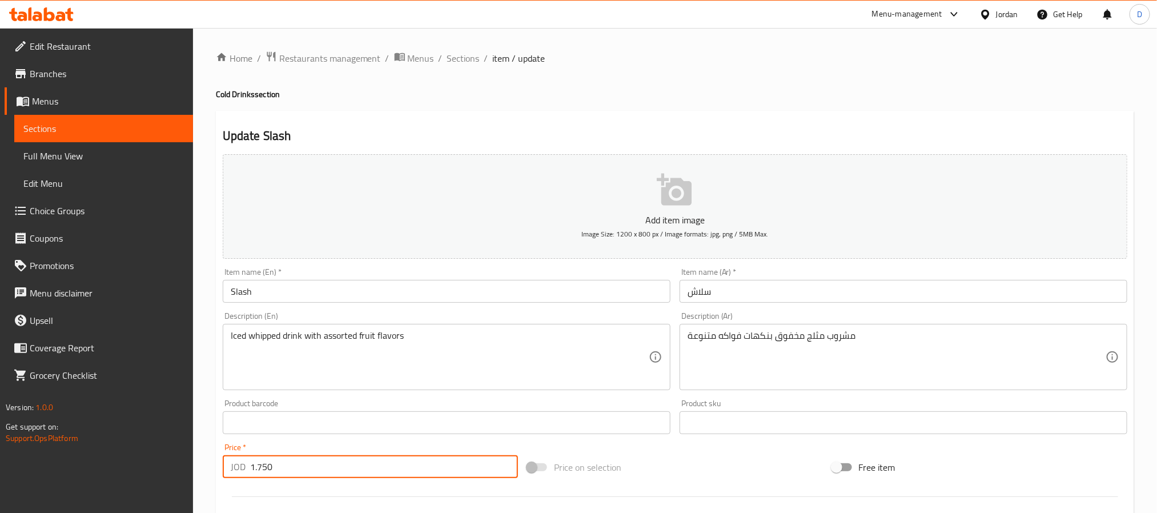
click at [300, 460] on input "1.750" at bounding box center [384, 466] width 268 height 23
type input "0"
drag, startPoint x: 468, startPoint y: 57, endPoint x: 317, endPoint y: 1, distance: 161.0
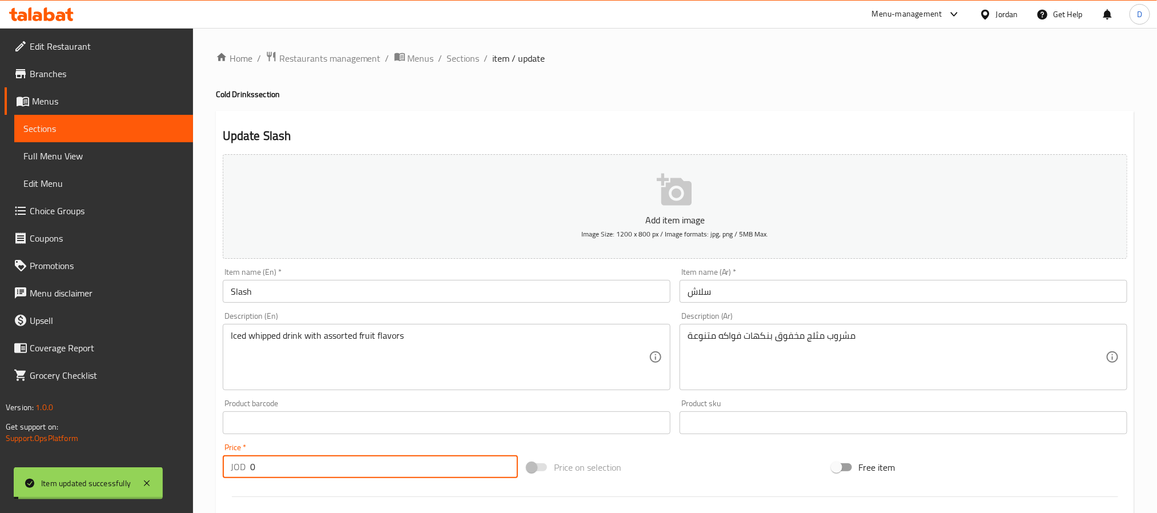
click at [468, 58] on span "Sections" at bounding box center [463, 58] width 33 height 14
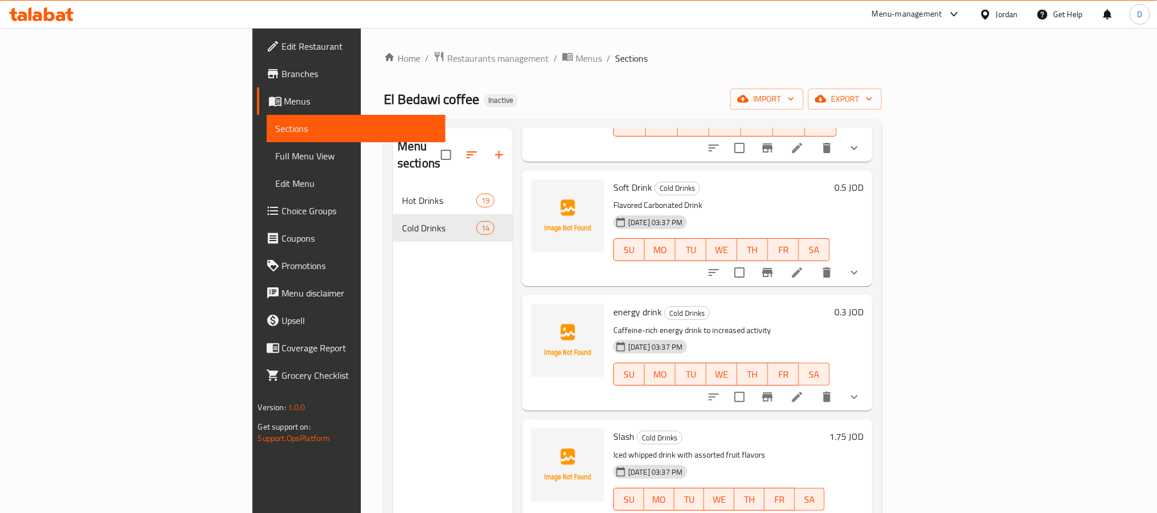
scroll to position [1261, 0]
click at [813, 261] on li at bounding box center [797, 271] width 32 height 21
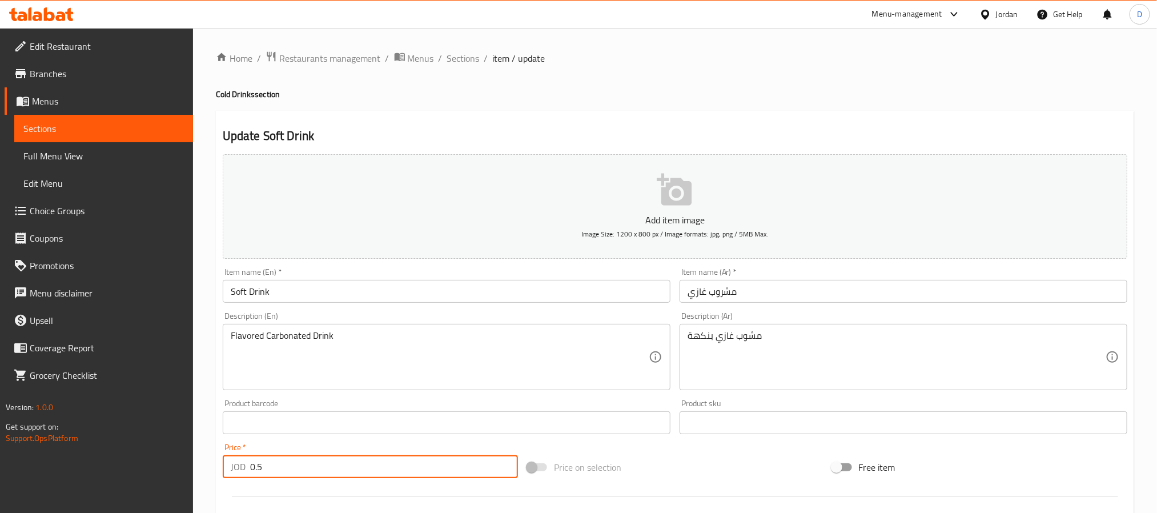
click at [338, 470] on input "0.5" at bounding box center [384, 466] width 268 height 23
type input "0"
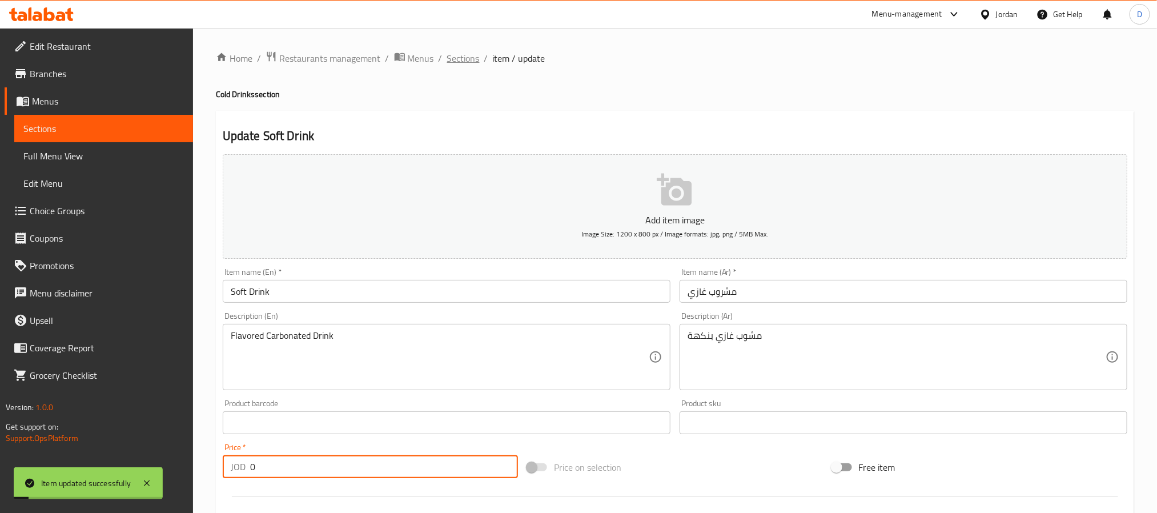
click at [462, 57] on span "Sections" at bounding box center [463, 58] width 33 height 14
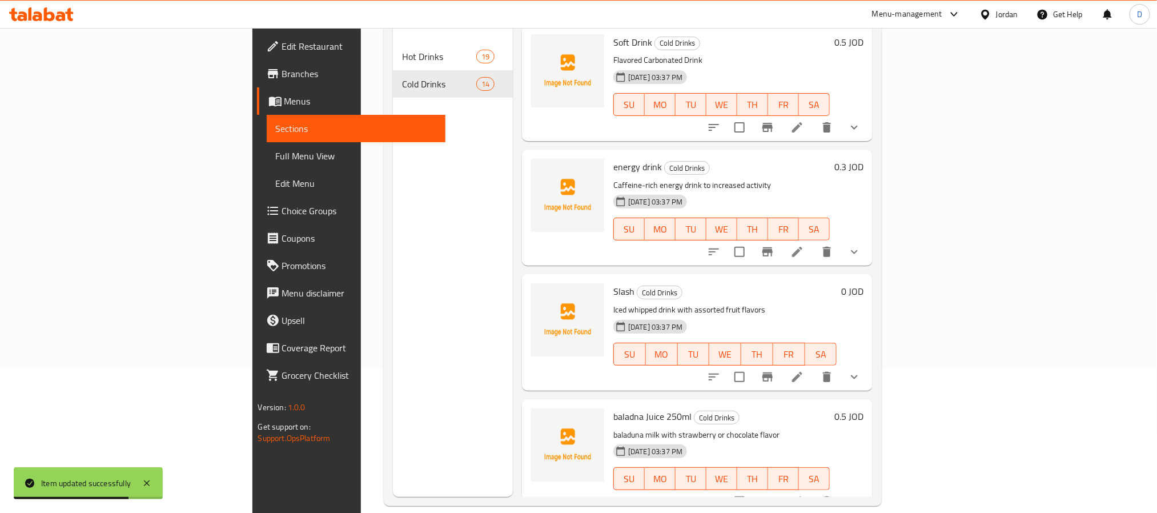
scroll to position [160, 0]
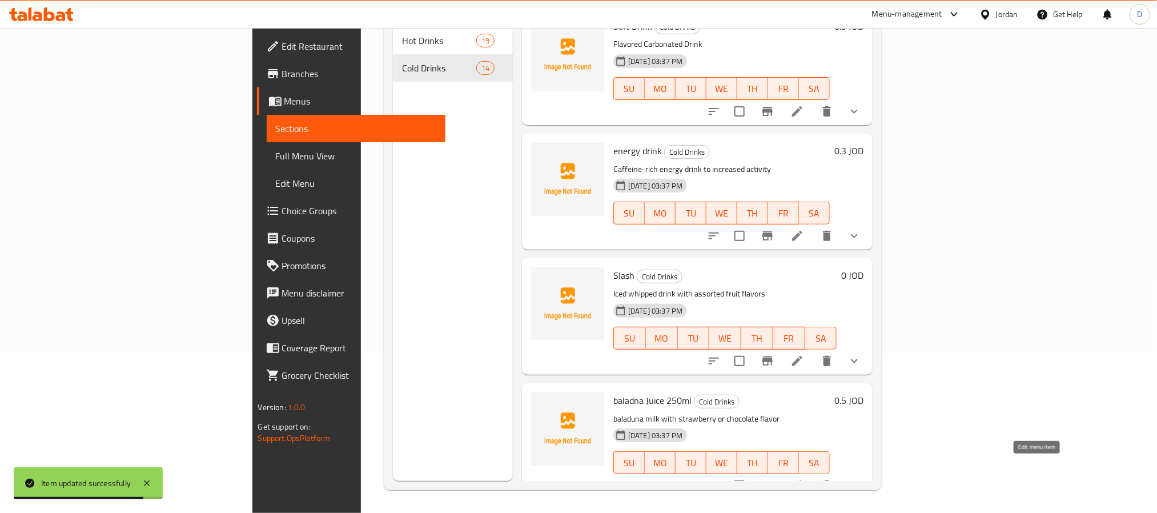
click at [804, 478] on icon at bounding box center [797, 485] width 14 height 14
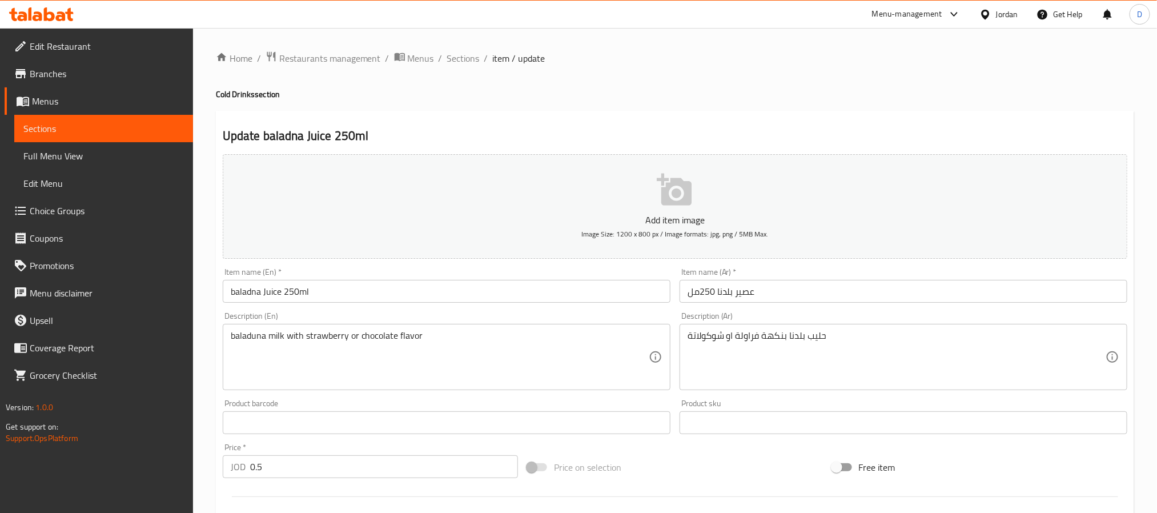
click at [389, 474] on input "0.5" at bounding box center [384, 466] width 268 height 23
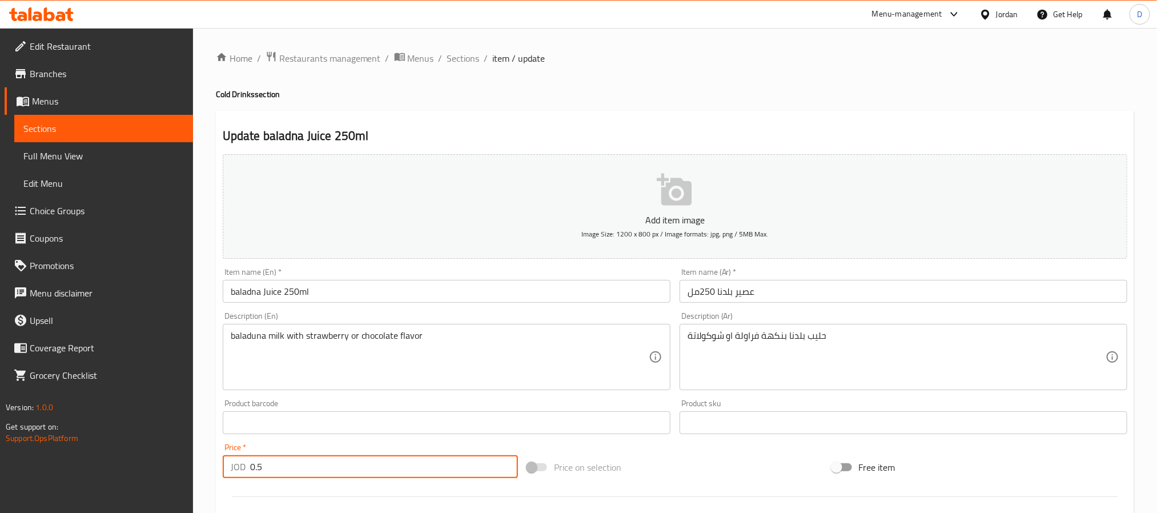
click at [389, 473] on input "0.5" at bounding box center [384, 466] width 268 height 23
click at [388, 473] on input "0.5" at bounding box center [384, 466] width 268 height 23
type input "0"
click at [454, 62] on span "Sections" at bounding box center [463, 58] width 33 height 14
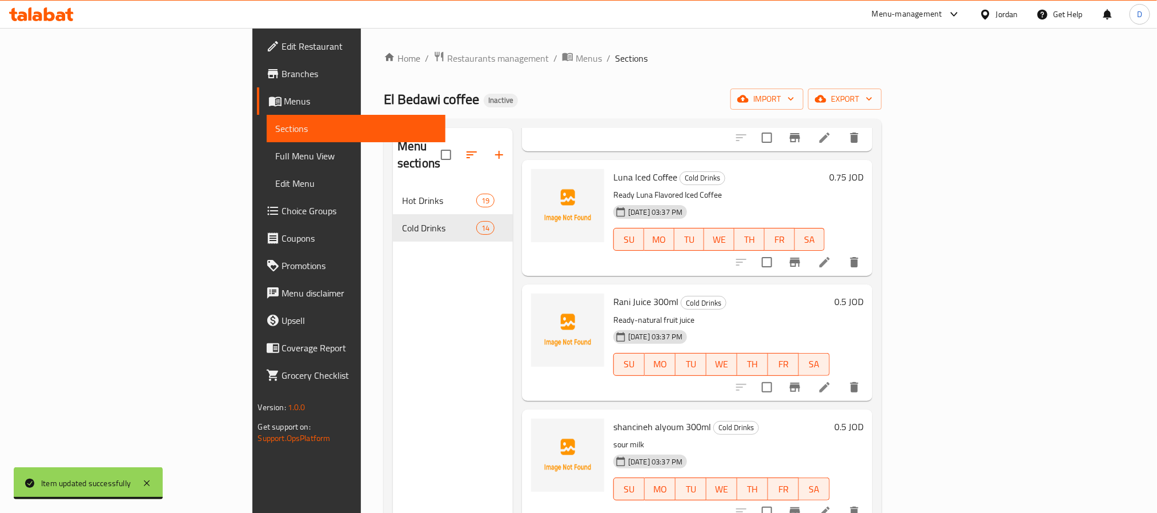
scroll to position [1261, 0]
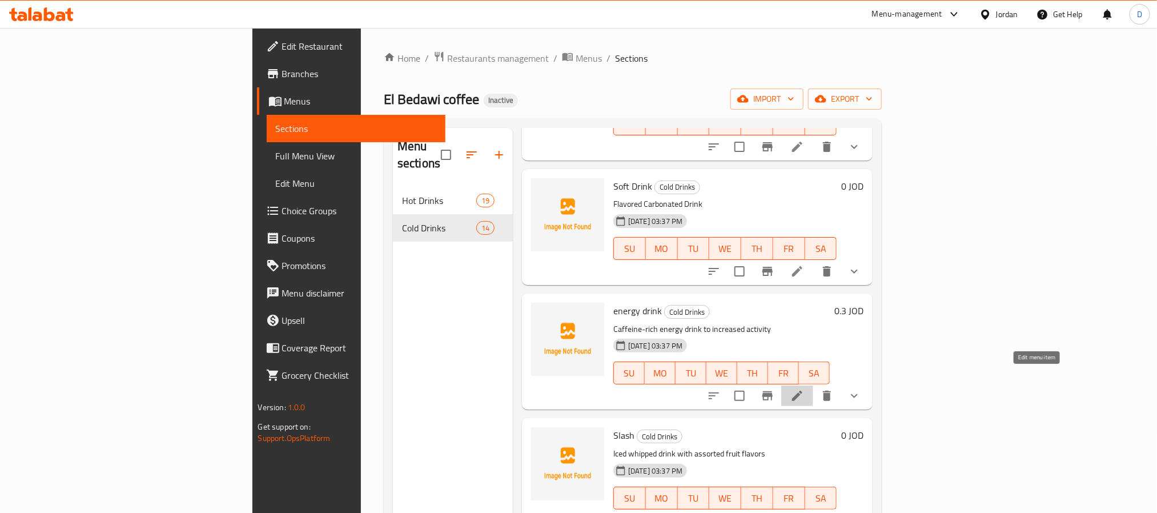
click at [804, 389] on icon at bounding box center [797, 396] width 14 height 14
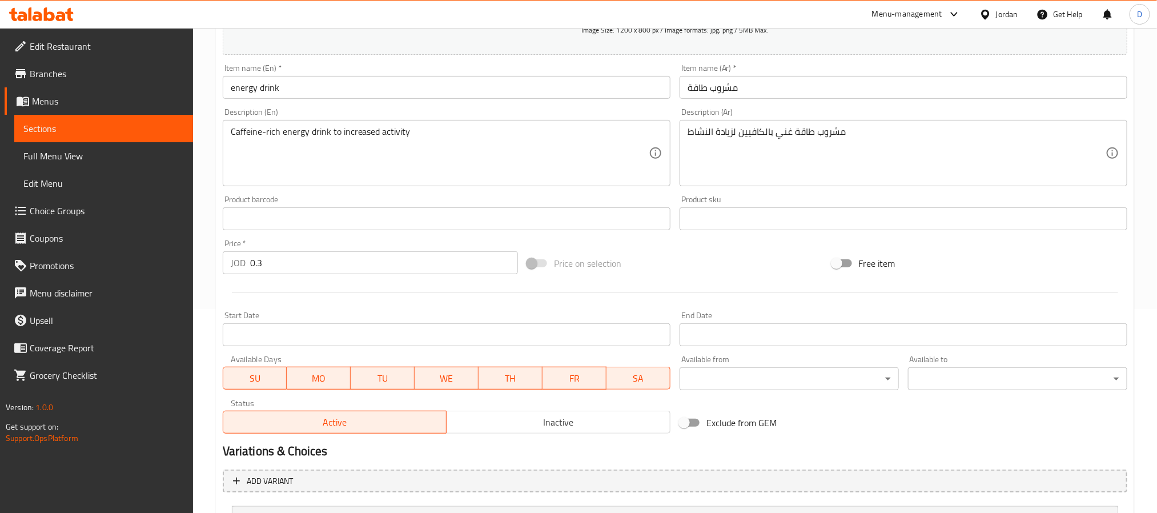
scroll to position [313, 0]
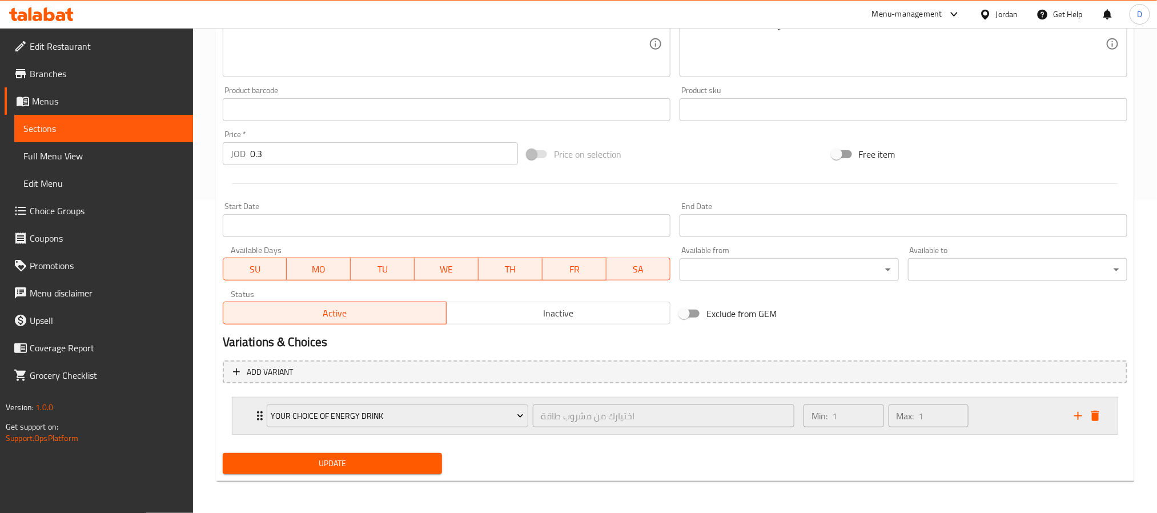
click at [987, 417] on div "Min: 1 ​ Max: 1 ​" at bounding box center [932, 415] width 271 height 37
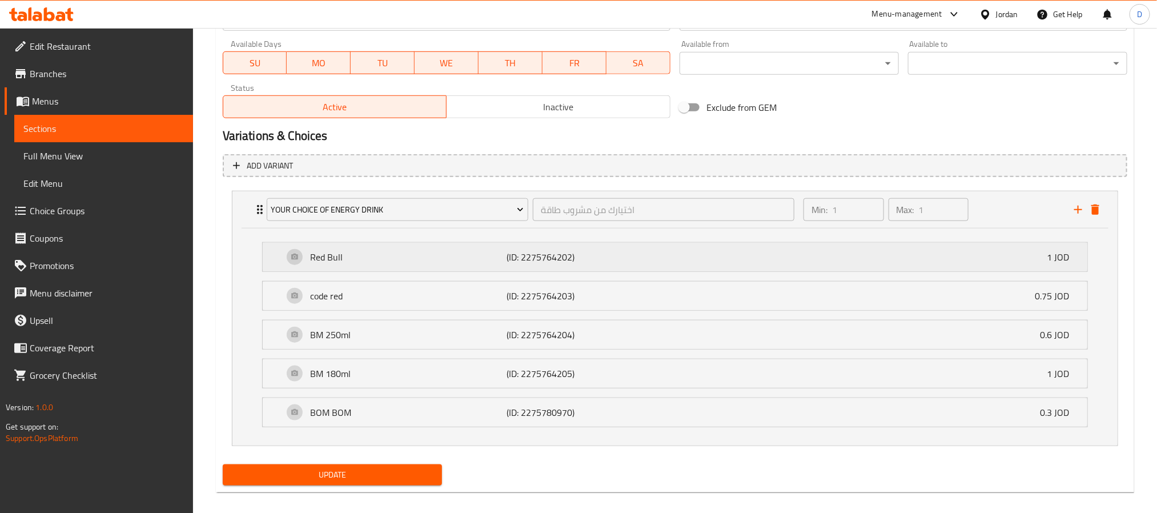
scroll to position [533, 0]
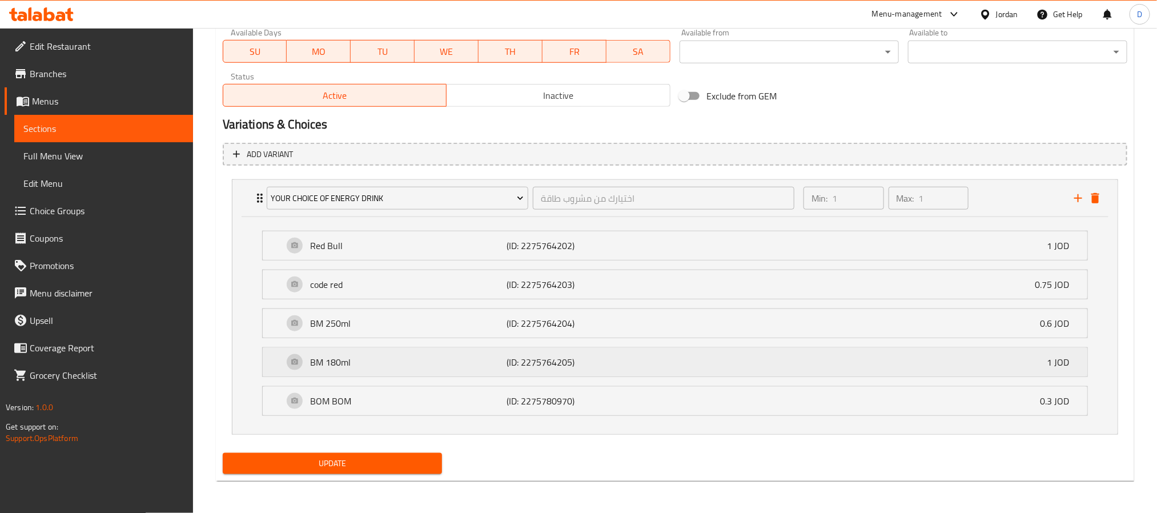
click at [974, 372] on div "BM 180ml (ID: 2275764205) 1 JOD" at bounding box center [678, 362] width 790 height 29
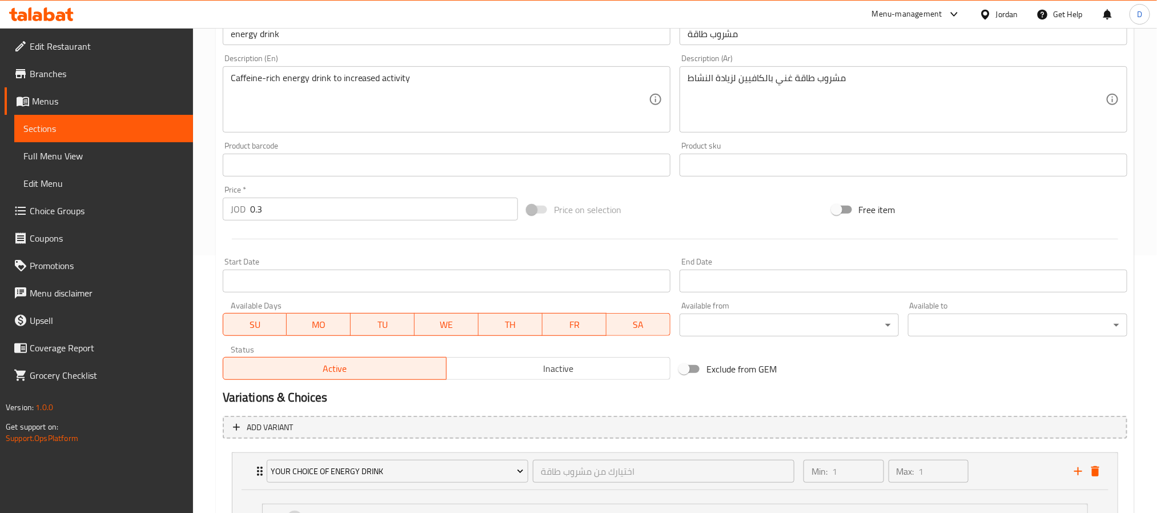
scroll to position [191, 0]
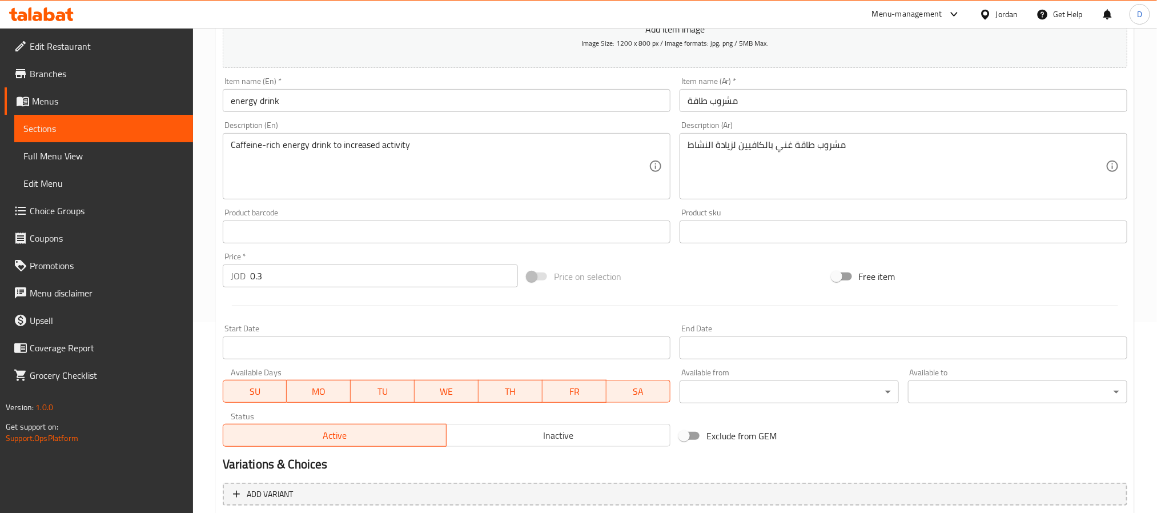
click at [309, 281] on input "0.3" at bounding box center [384, 275] width 268 height 23
click at [310, 281] on input "0.3" at bounding box center [384, 275] width 268 height 23
type input "0"
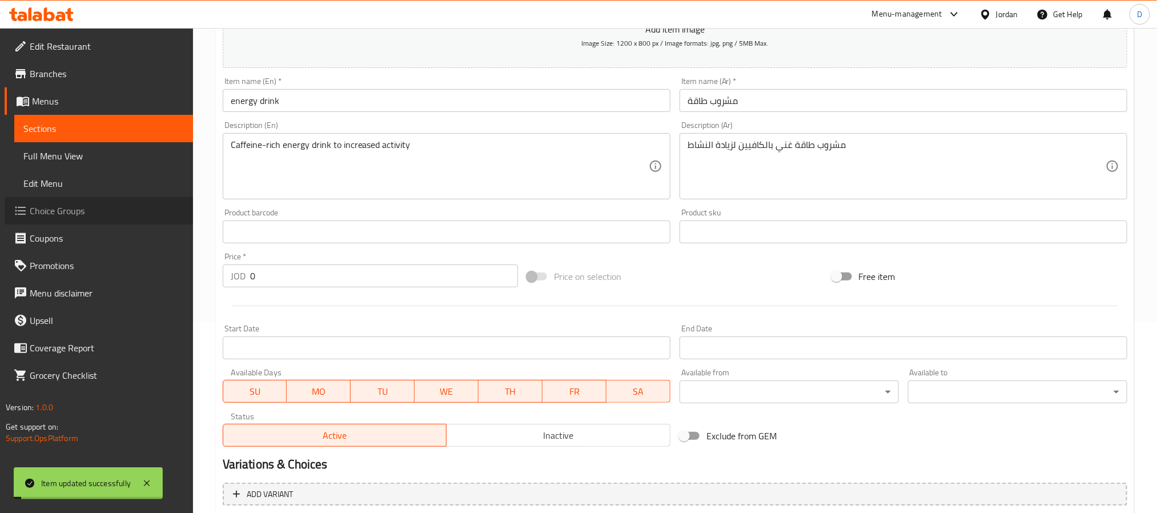
click at [74, 209] on span "Choice Groups" at bounding box center [107, 211] width 154 height 14
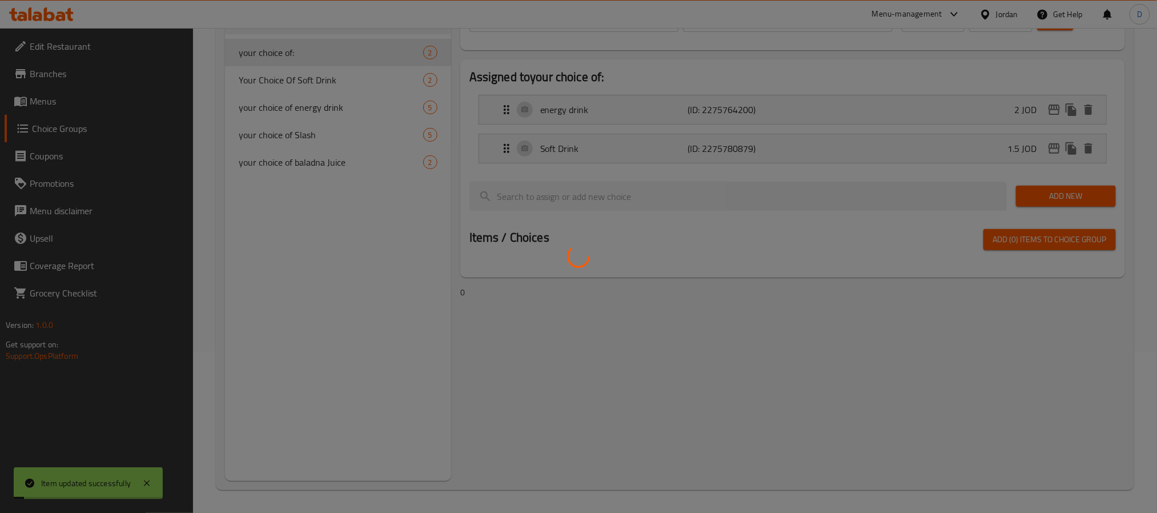
scroll to position [162, 0]
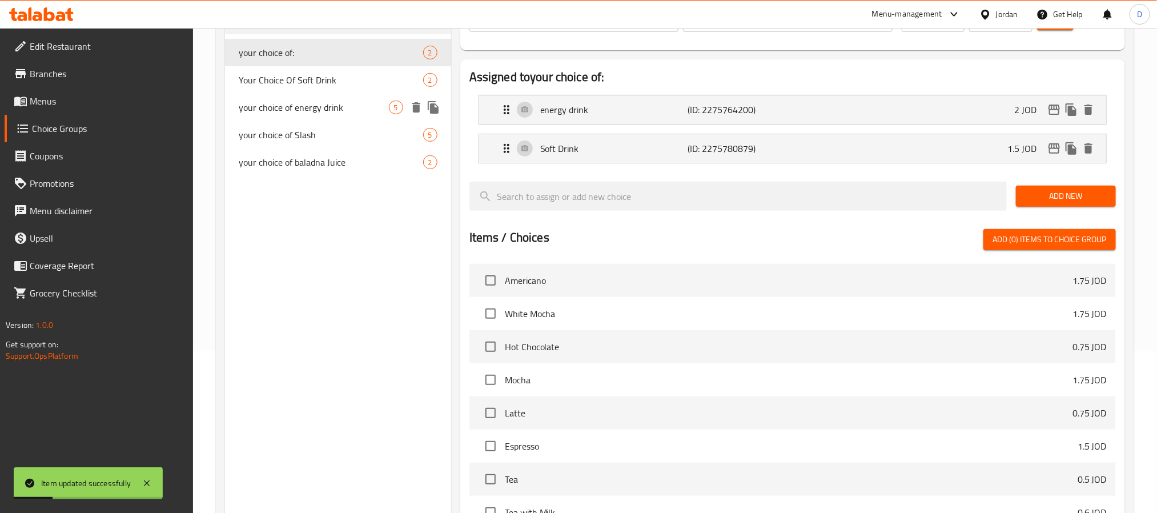
click at [348, 117] on div "your choice of energy drink 5" at bounding box center [338, 107] width 226 height 27
type input "your choice of energy drink"
type input "اختيارك من مشروب طاقة"
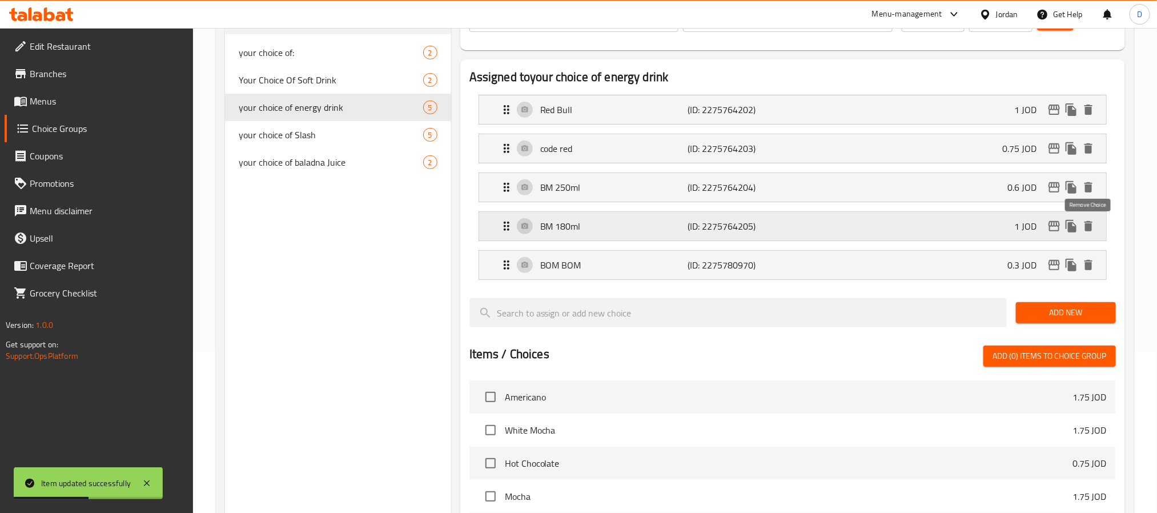
click at [1093, 227] on icon "delete" at bounding box center [1088, 226] width 14 height 14
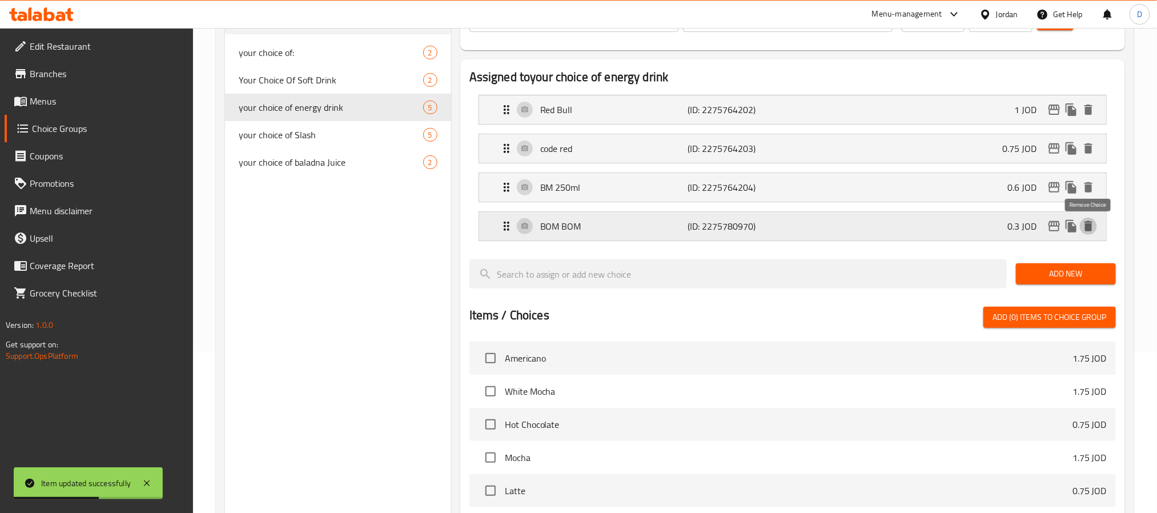
click at [1090, 230] on icon "delete" at bounding box center [1088, 226] width 8 height 10
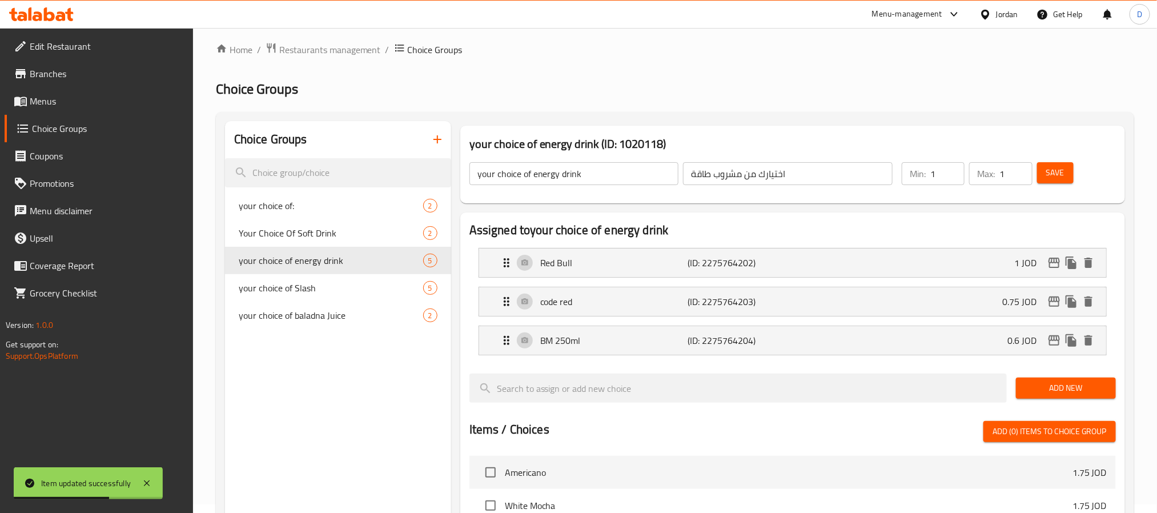
scroll to position [0, 0]
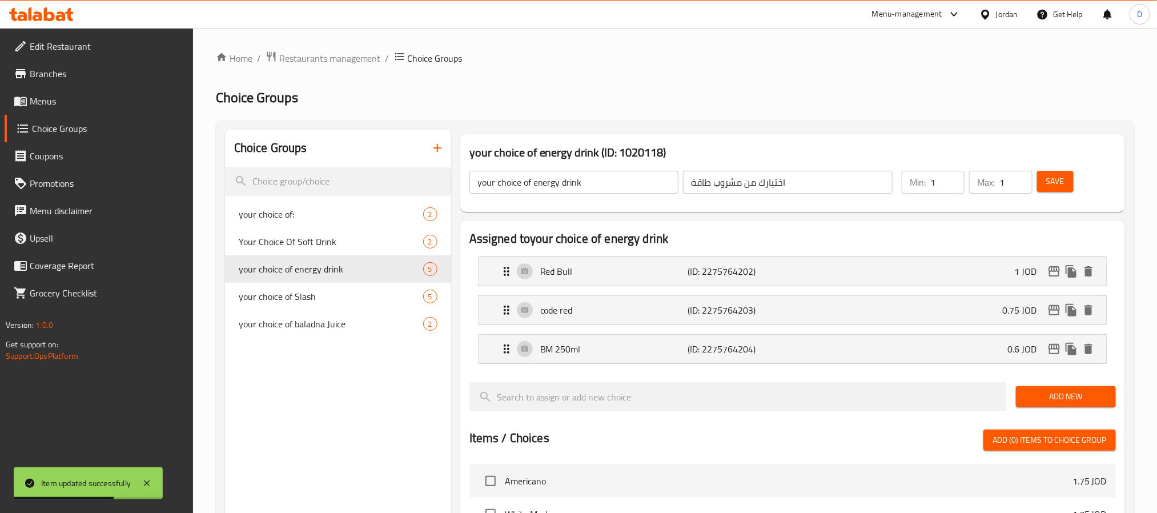
click at [1060, 183] on span "Save" at bounding box center [1055, 181] width 18 height 14
click at [1095, 348] on button "delete" at bounding box center [1088, 348] width 17 height 17
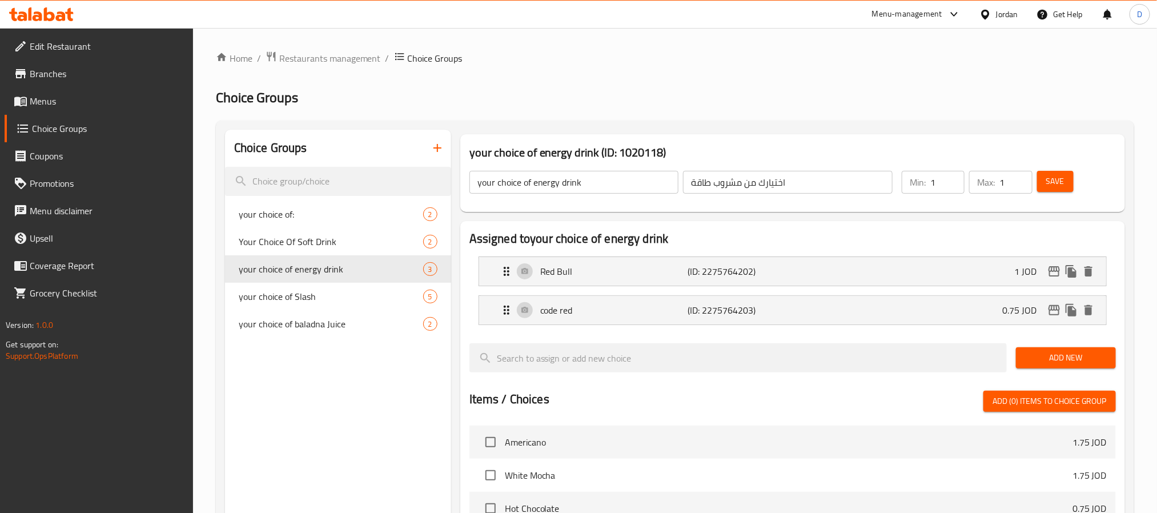
click at [1075, 362] on span "Add New" at bounding box center [1066, 358] width 82 height 14
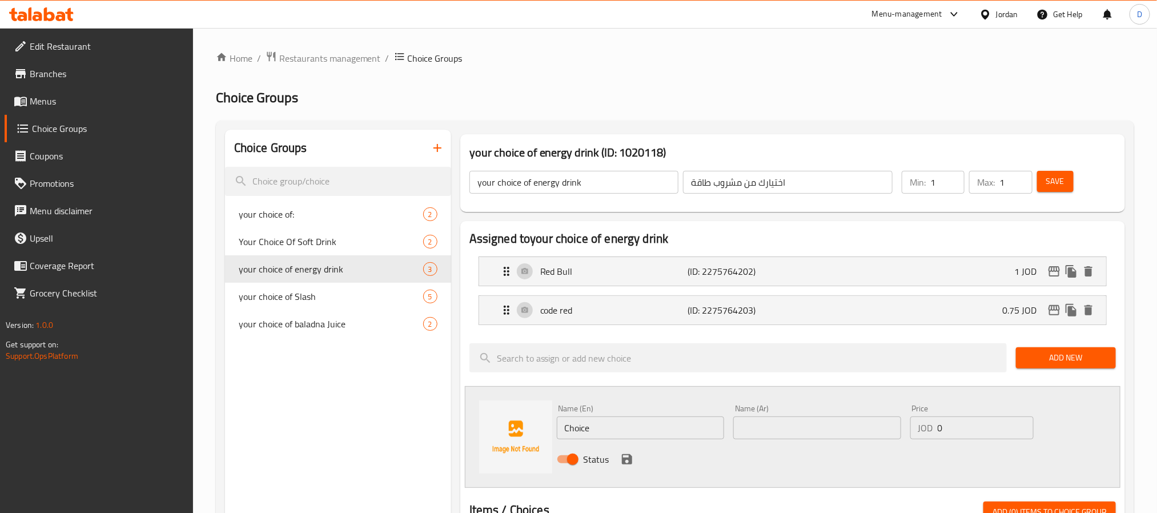
click at [777, 419] on input "text" at bounding box center [817, 427] width 168 height 23
paste input "بوم بوم"
type input "بوم بوم"
click at [658, 432] on input "Choice" at bounding box center [641, 427] width 168 height 23
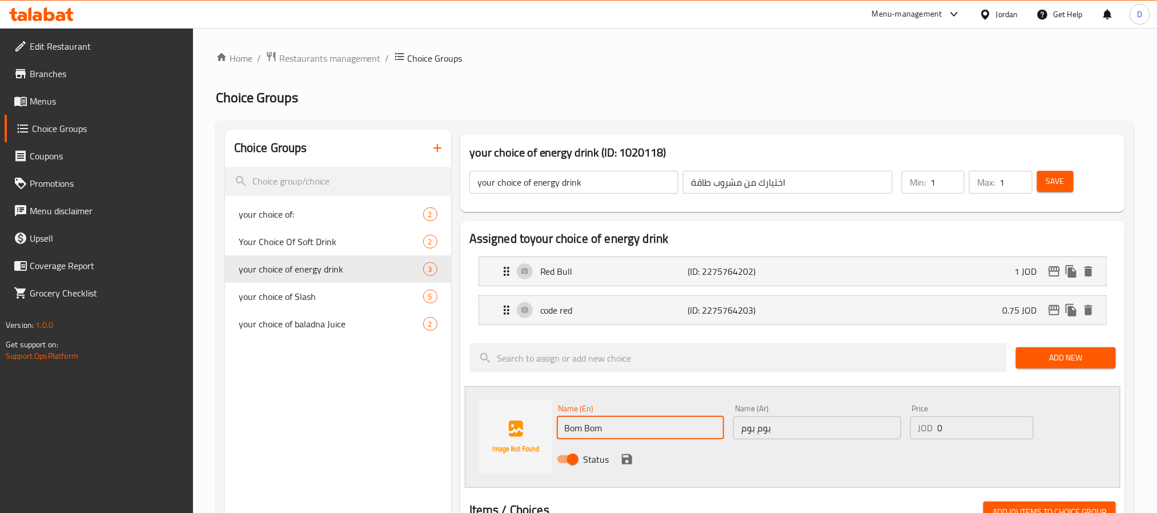
type input "Bom Bom"
drag, startPoint x: 941, startPoint y: 427, endPoint x: 932, endPoint y: 427, distance: 9.1
click at [932, 427] on div "JOD 0 Price" at bounding box center [971, 427] width 123 height 23
paste input ".3"
type input "0.3"
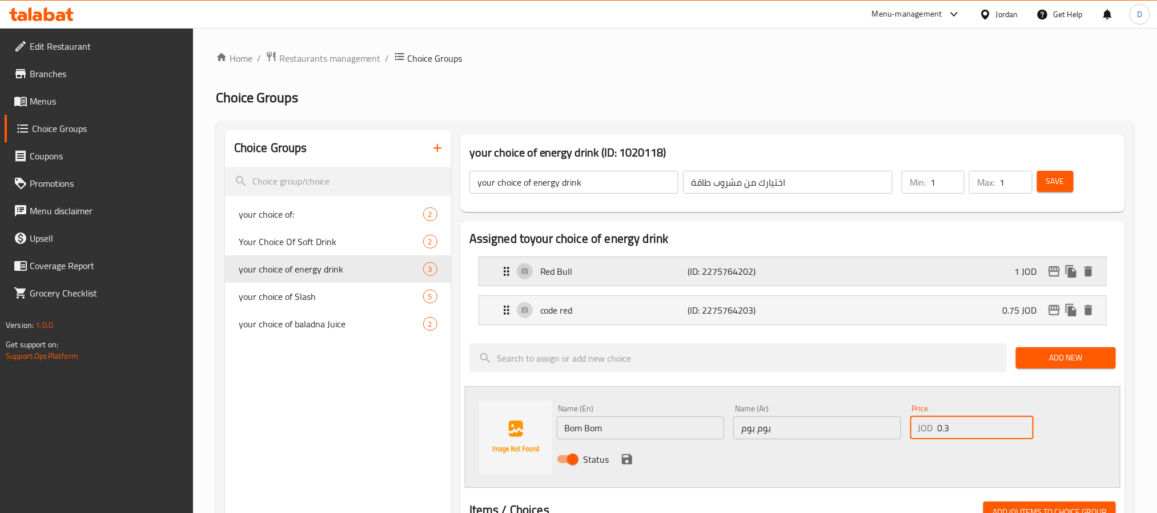
click at [625, 463] on icon "save" at bounding box center [627, 459] width 14 height 14
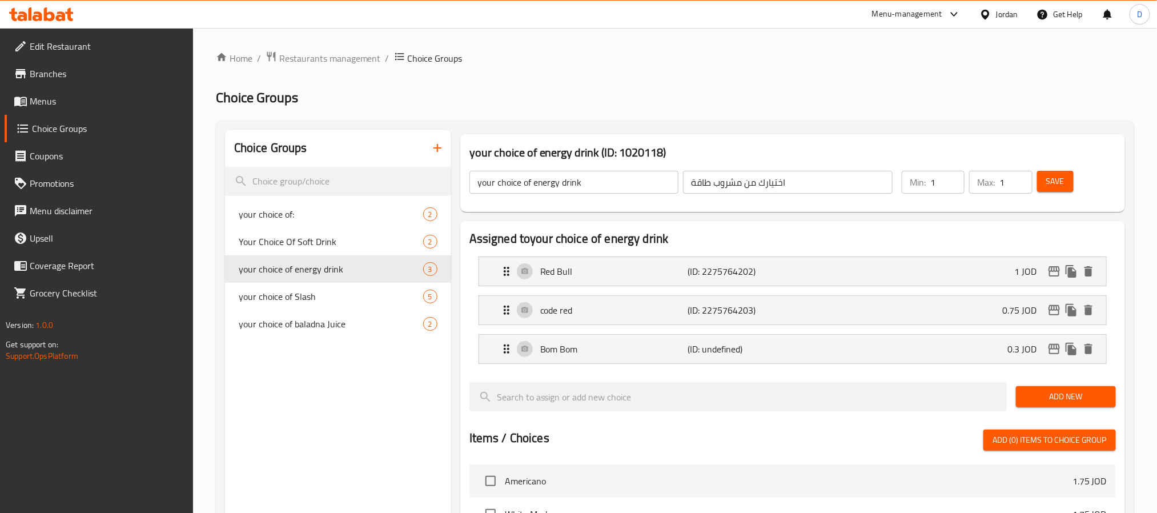
click at [1057, 176] on span "Save" at bounding box center [1055, 181] width 18 height 14
drag, startPoint x: 1045, startPoint y: 174, endPoint x: 973, endPoint y: 167, distance: 72.3
click at [1045, 174] on button "Save" at bounding box center [1055, 181] width 37 height 21
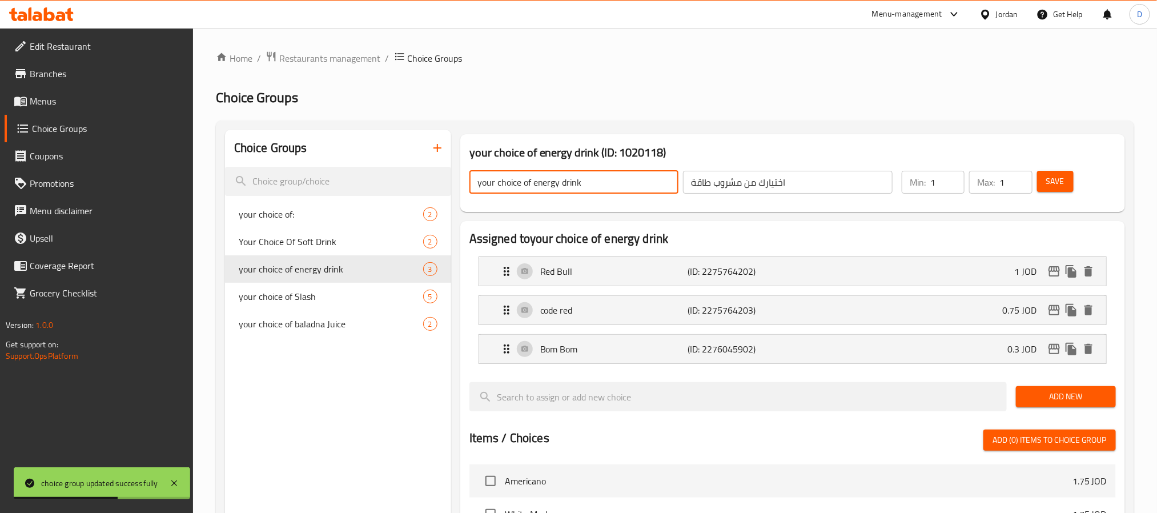
drag, startPoint x: 601, startPoint y: 187, endPoint x: 534, endPoint y: 182, distance: 67.0
click at [534, 182] on input "your choice of energy drink" at bounding box center [574, 182] width 210 height 23
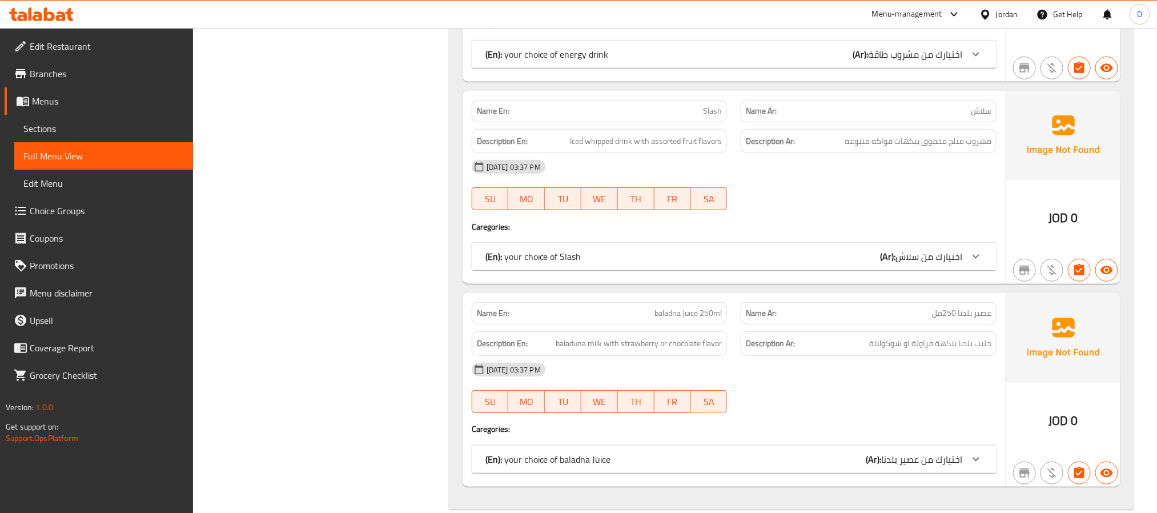
scroll to position [4968, 0]
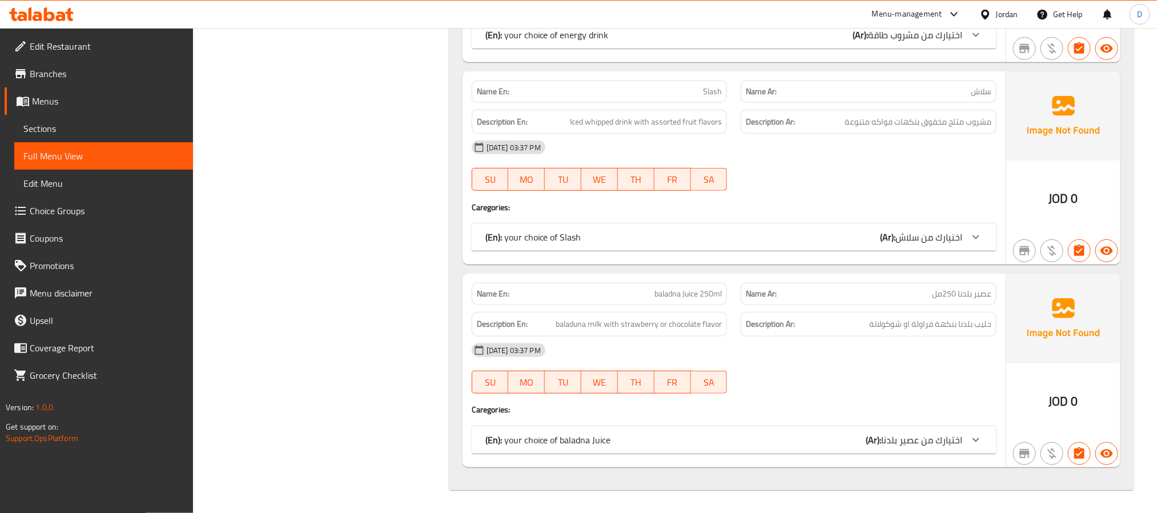
click at [754, 434] on div "(En): your choice of baladna Juice (Ar): اختيارك من عصير بلدنا" at bounding box center [723, 440] width 477 height 14
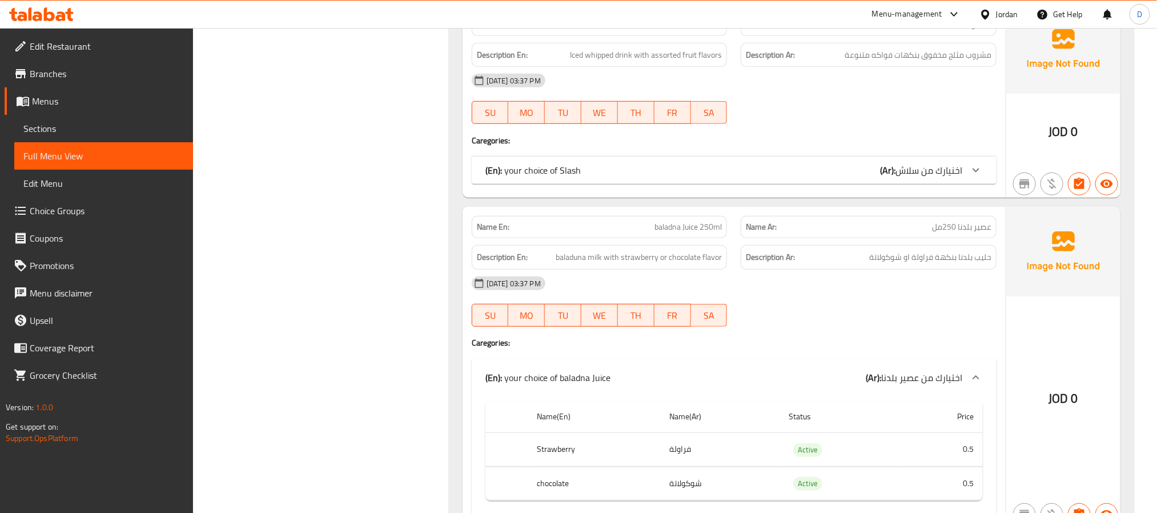
scroll to position [5010, 0]
drag, startPoint x: 774, startPoint y: 198, endPoint x: 778, endPoint y: 206, distance: 9.5
click at [774, 178] on div "(En): your choice of Slash (Ar): اخنيارك من سلاش" at bounding box center [723, 171] width 477 height 14
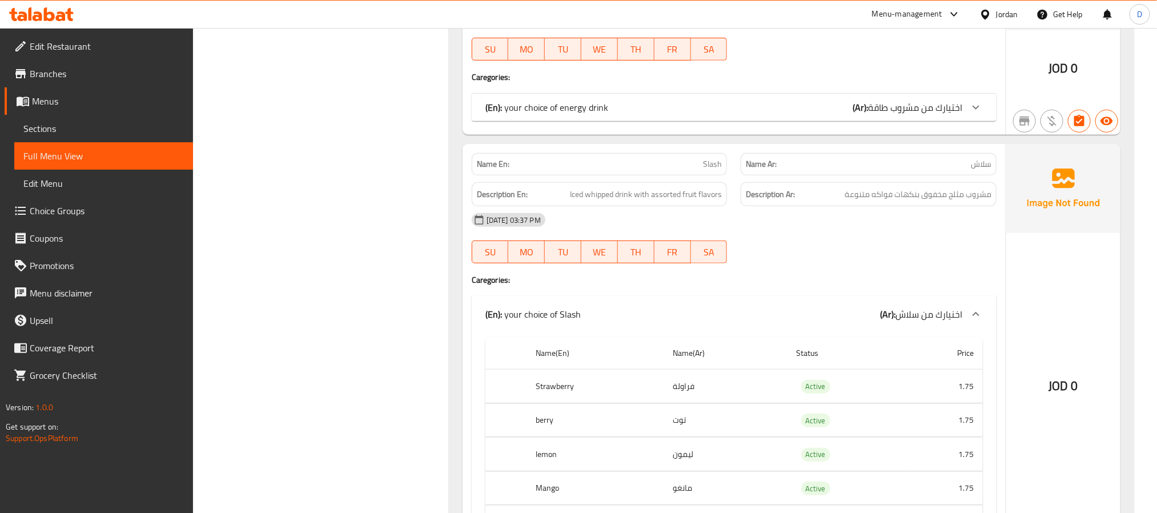
scroll to position [4753, 0]
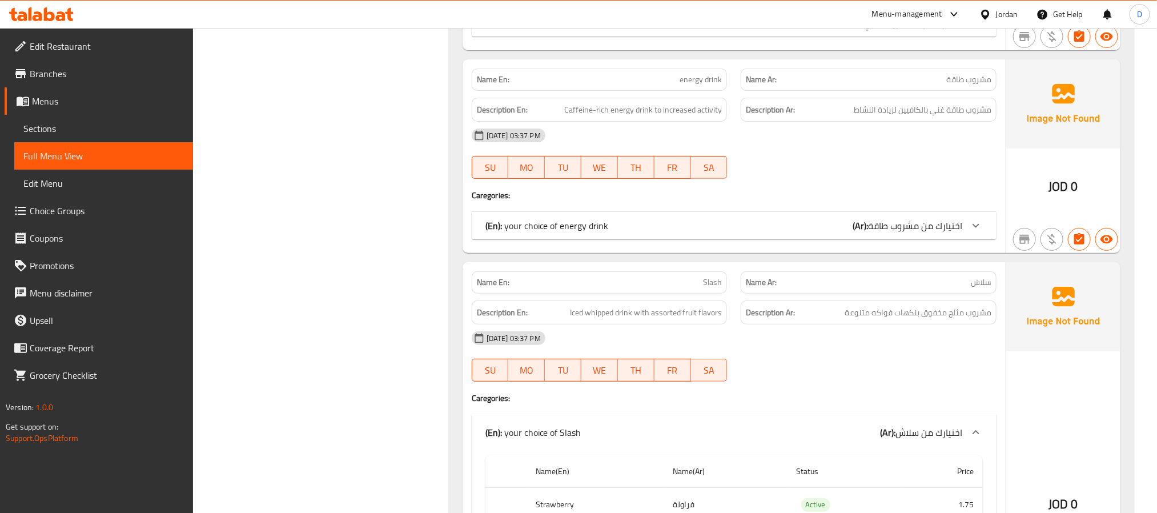
drag, startPoint x: 790, startPoint y: 249, endPoint x: 776, endPoint y: 300, distance: 52.6
click at [790, 232] on div "(En): your choice of energy drink (Ar): اختيارك من مشروب طاقة" at bounding box center [723, 226] width 477 height 14
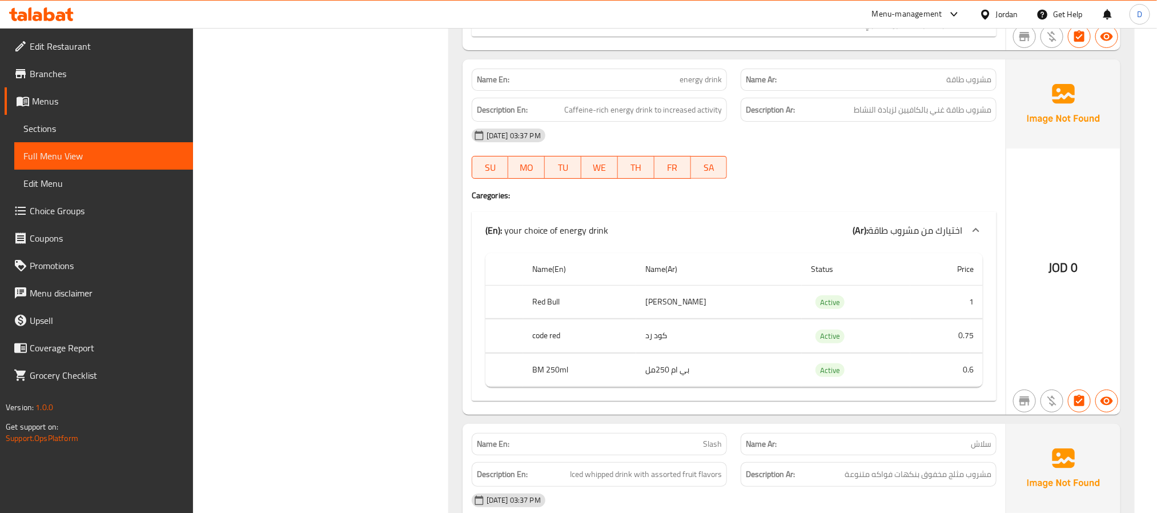
drag, startPoint x: 801, startPoint y: 180, endPoint x: 790, endPoint y: 176, distance: 10.8
click at [801, 180] on div "[DATE] 03:37 PM SU MO TU WE TH FR SA" at bounding box center [734, 154] width 538 height 64
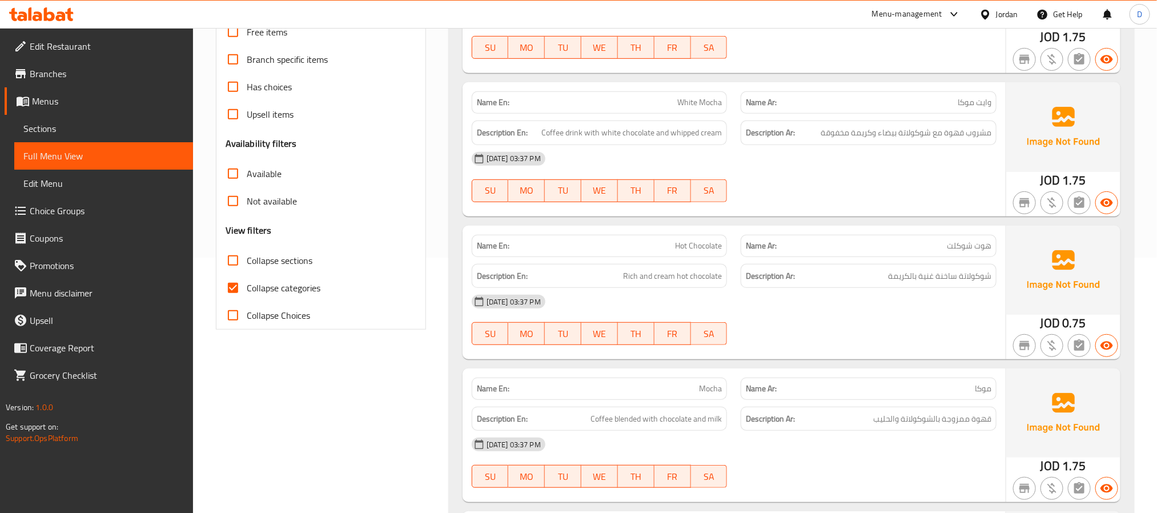
scroll to position [257, 0]
click at [283, 281] on span "Collapse categories" at bounding box center [284, 286] width 74 height 14
click at [247, 281] on input "Collapse categories" at bounding box center [232, 285] width 27 height 27
checkbox input "false"
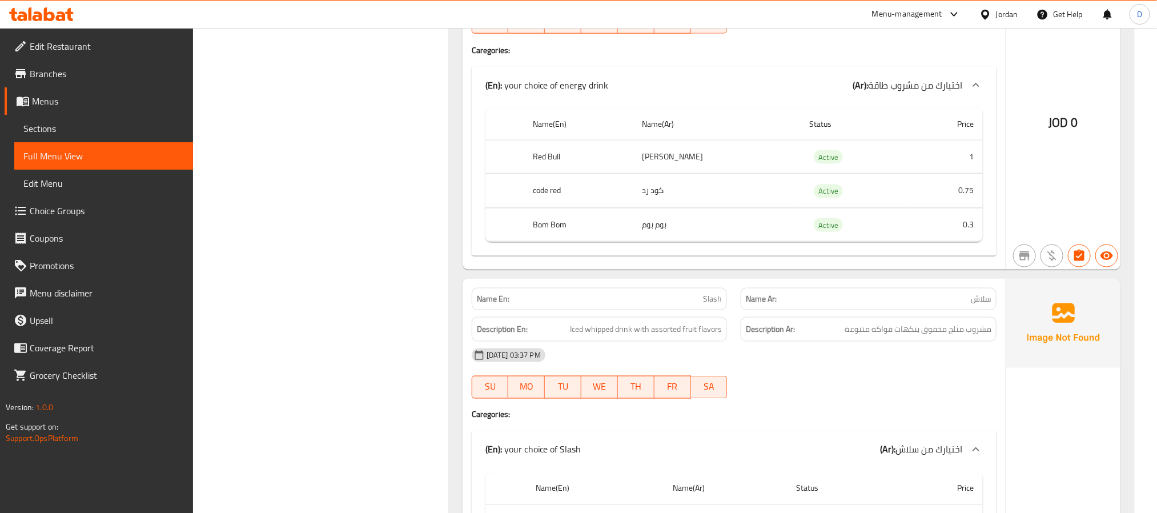
scroll to position [5406, 0]
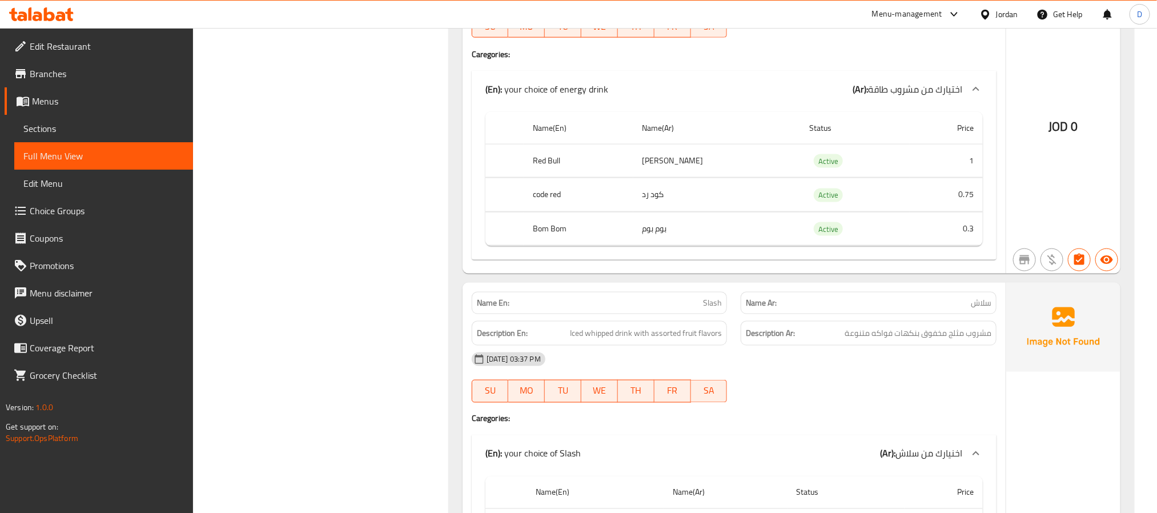
click at [872, 309] on p "Name Ar: سلاش" at bounding box center [869, 303] width 246 height 12
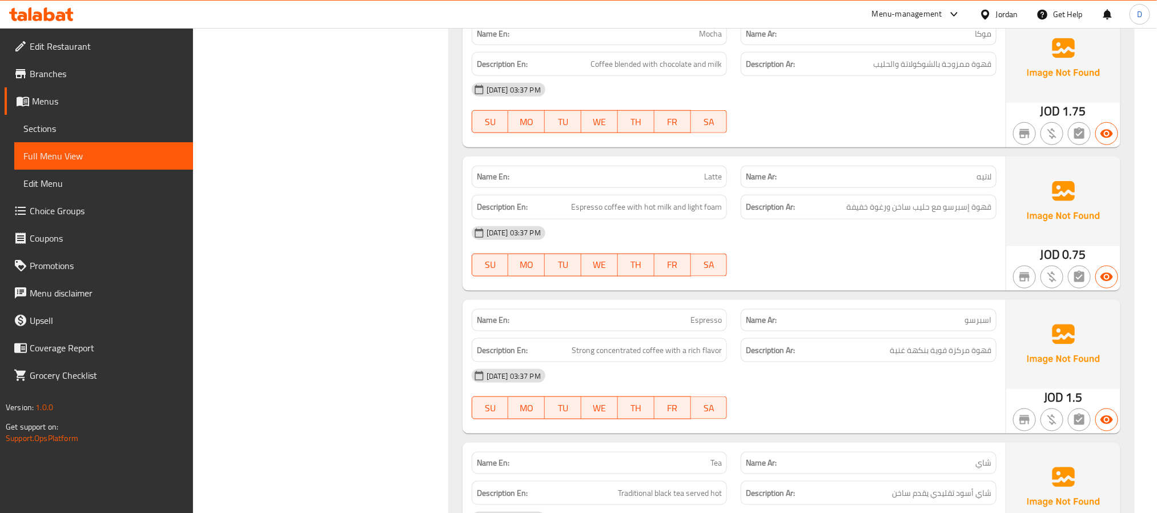
scroll to position [0, 0]
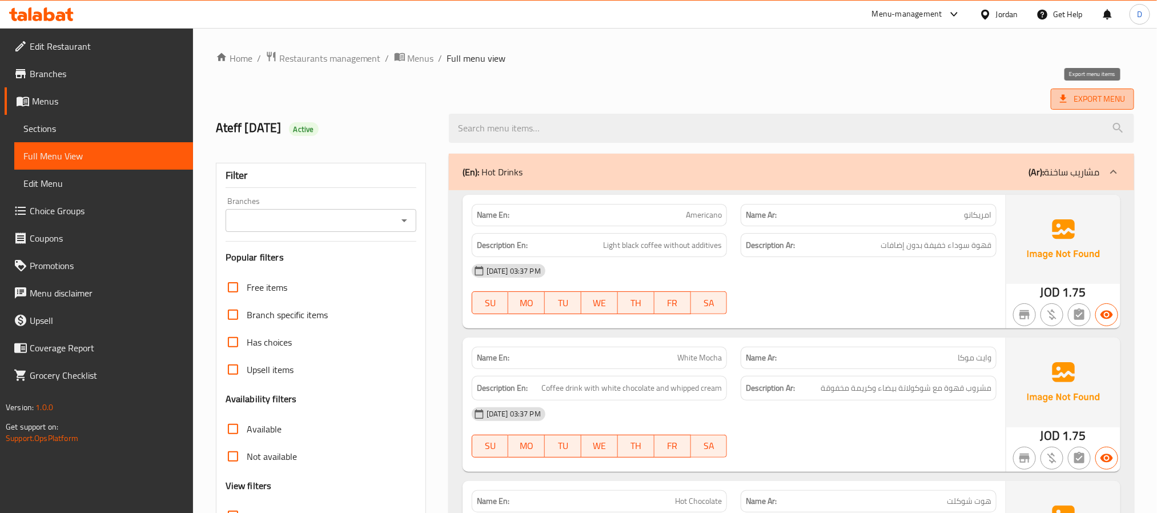
click at [1091, 92] on span "Export Menu" at bounding box center [1092, 99] width 65 height 14
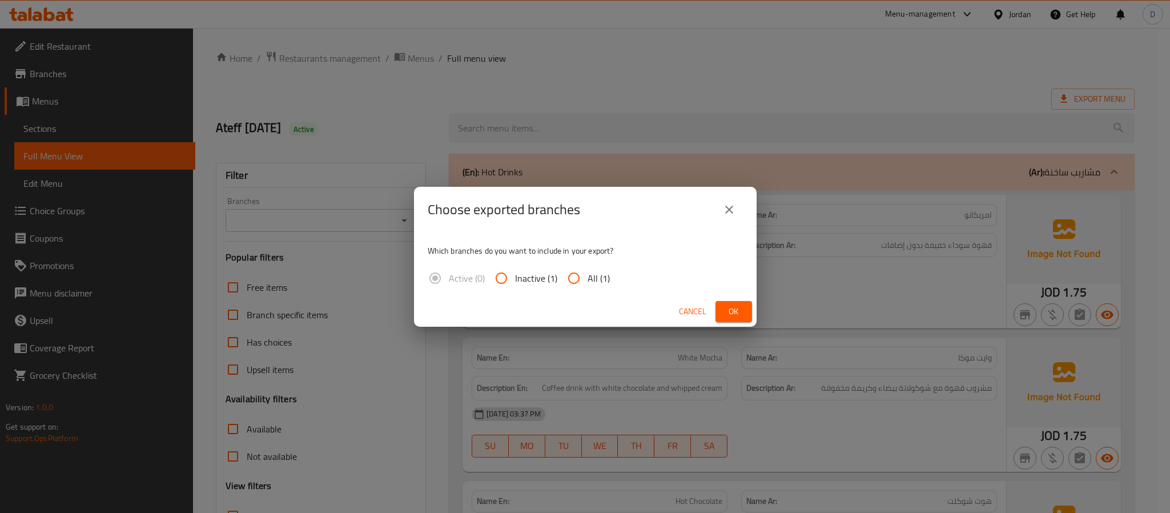
click at [742, 299] on div "Cancel Ok" at bounding box center [585, 311] width 343 height 30
click at [742, 301] on button "Ok" at bounding box center [733, 311] width 37 height 21
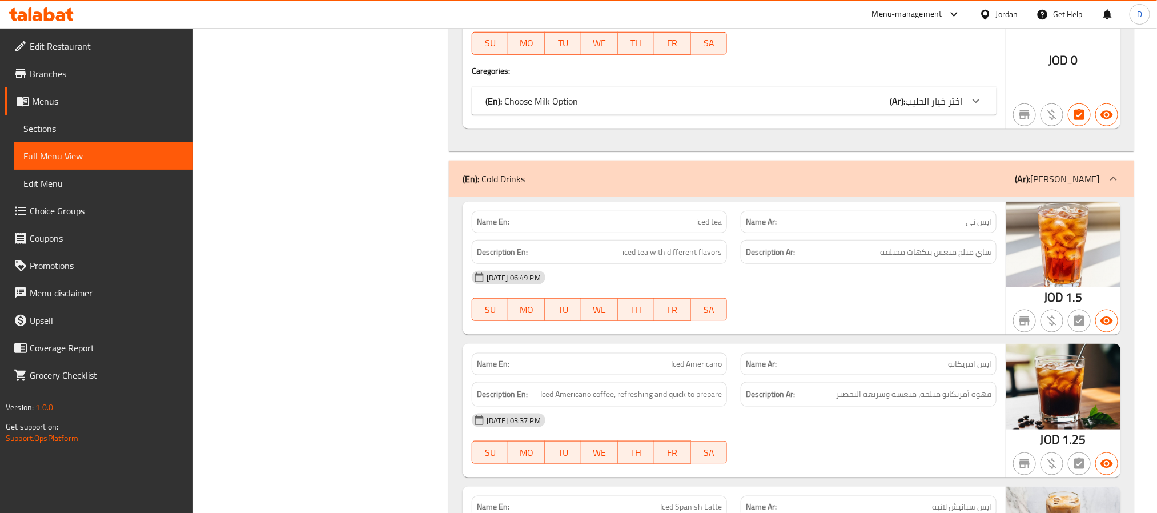
scroll to position [2826, 0]
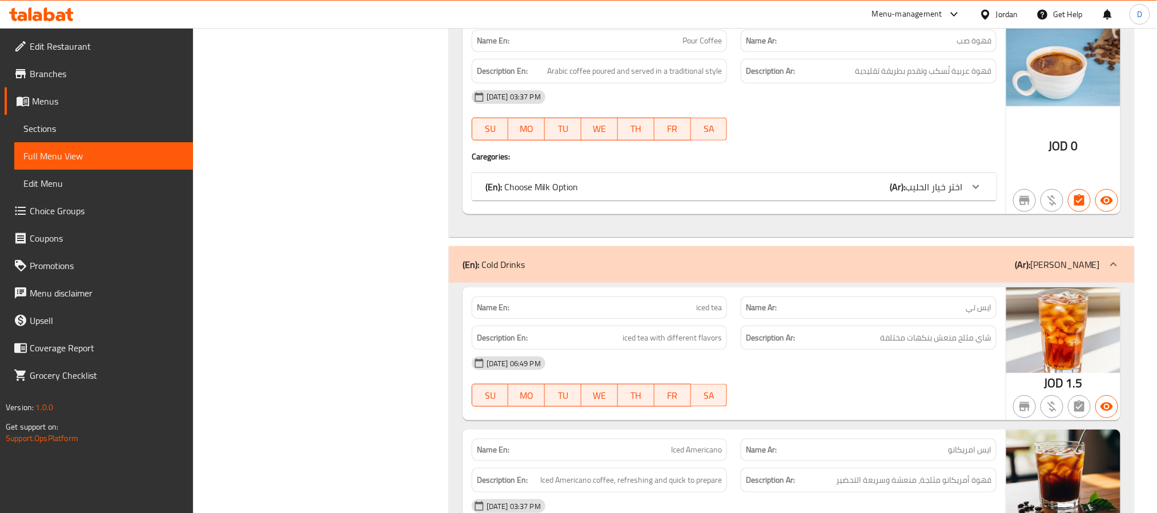
click at [815, 194] on div "(En): Choose Milk Option (Ar): اختر خيار الحليب" at bounding box center [723, 187] width 477 height 14
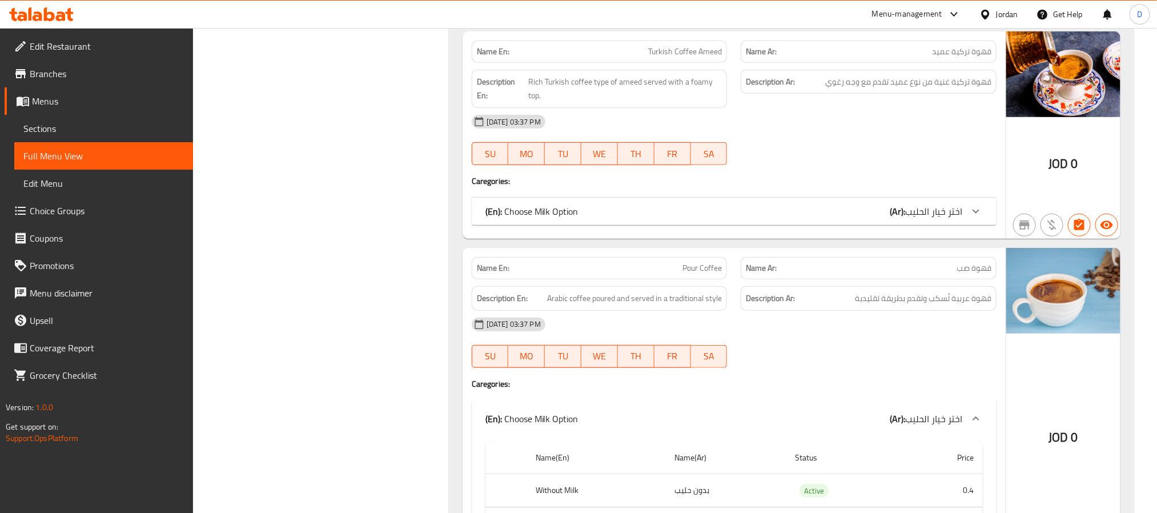
scroll to position [2569, 0]
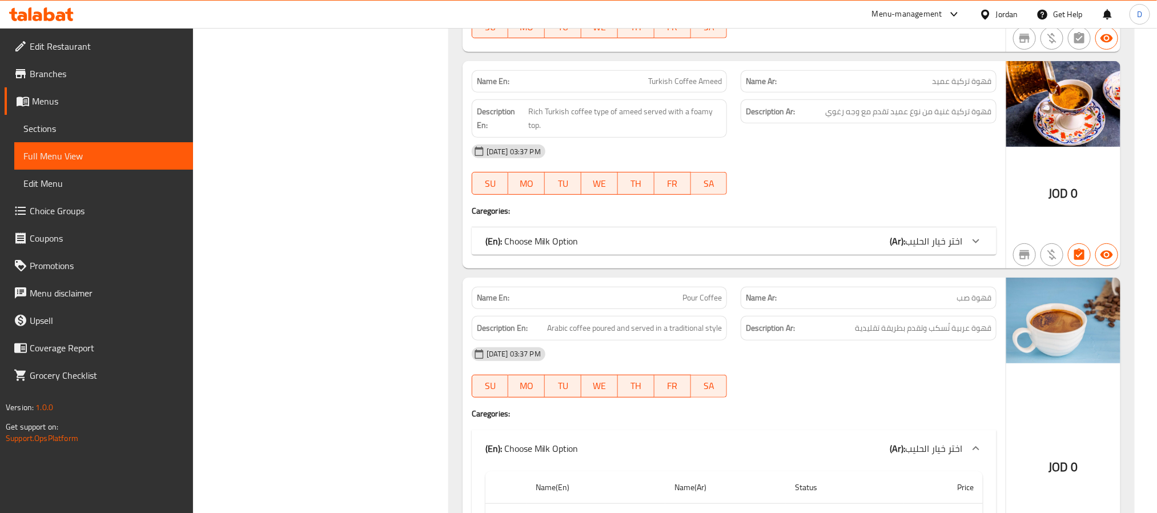
click at [855, 248] on div "(En): Choose Milk Option (Ar): اختر خيار الحليب" at bounding box center [723, 241] width 477 height 14
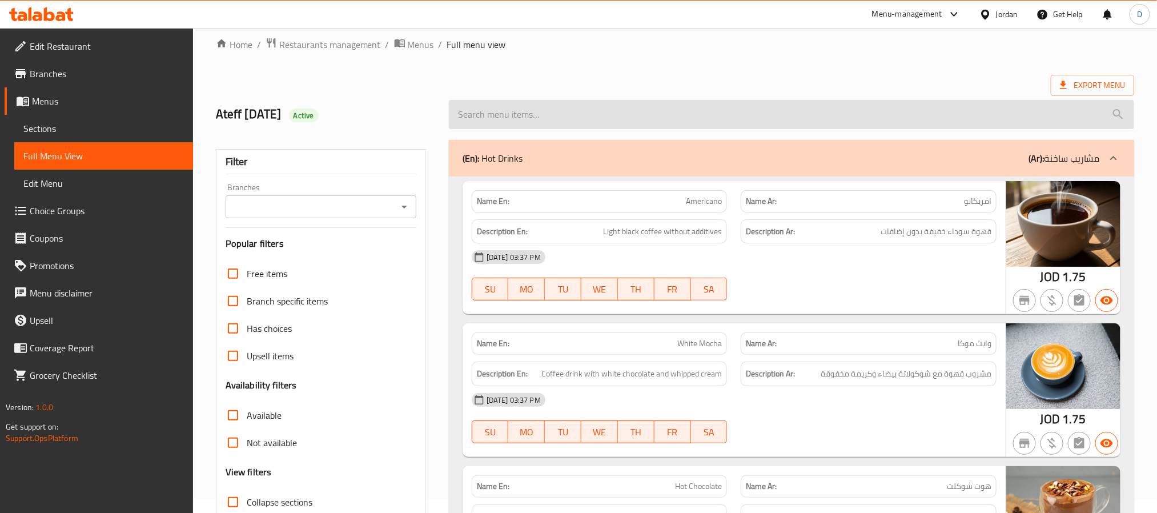
scroll to position [0, 0]
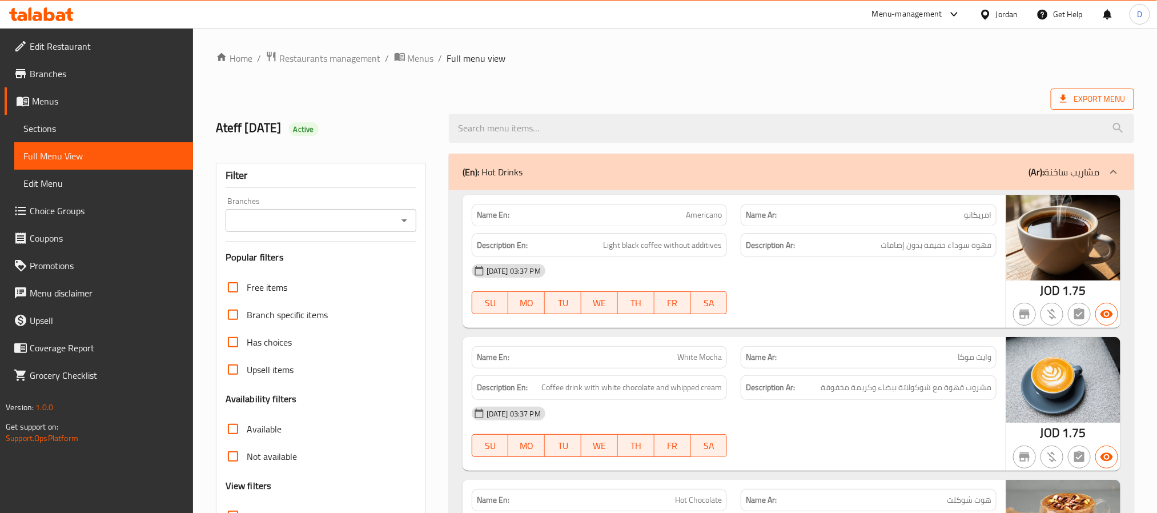
click at [1097, 106] on span "Export Menu" at bounding box center [1092, 99] width 65 height 14
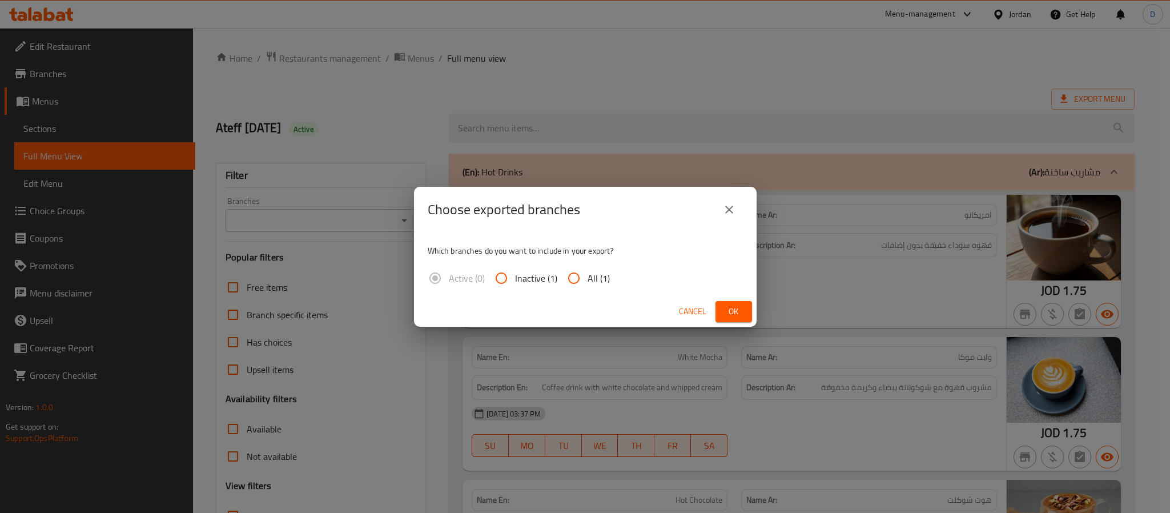
click at [725, 317] on span "Ok" at bounding box center [734, 311] width 18 height 14
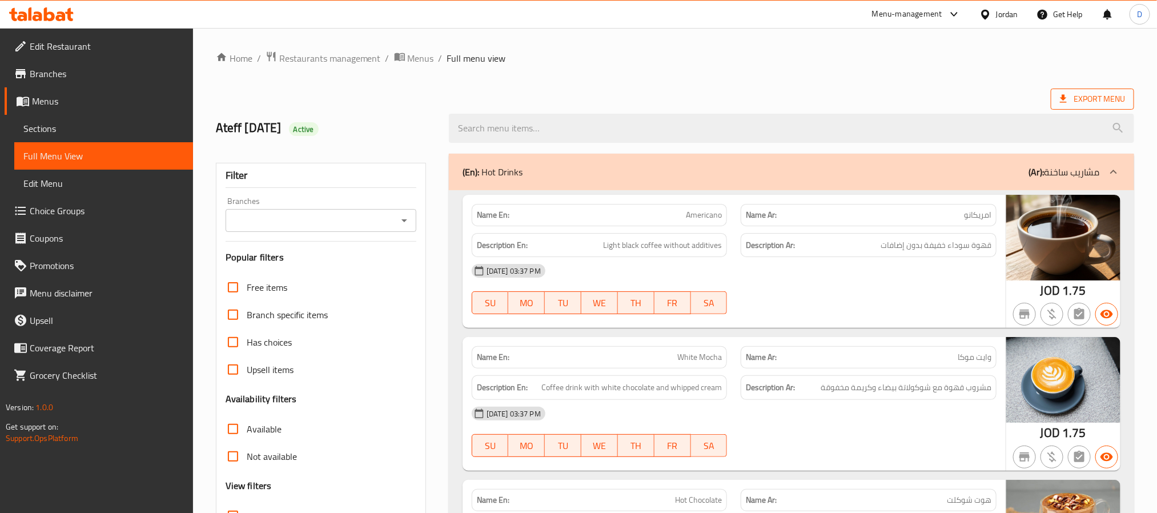
click at [1107, 98] on span "Export Menu" at bounding box center [1092, 99] width 65 height 14
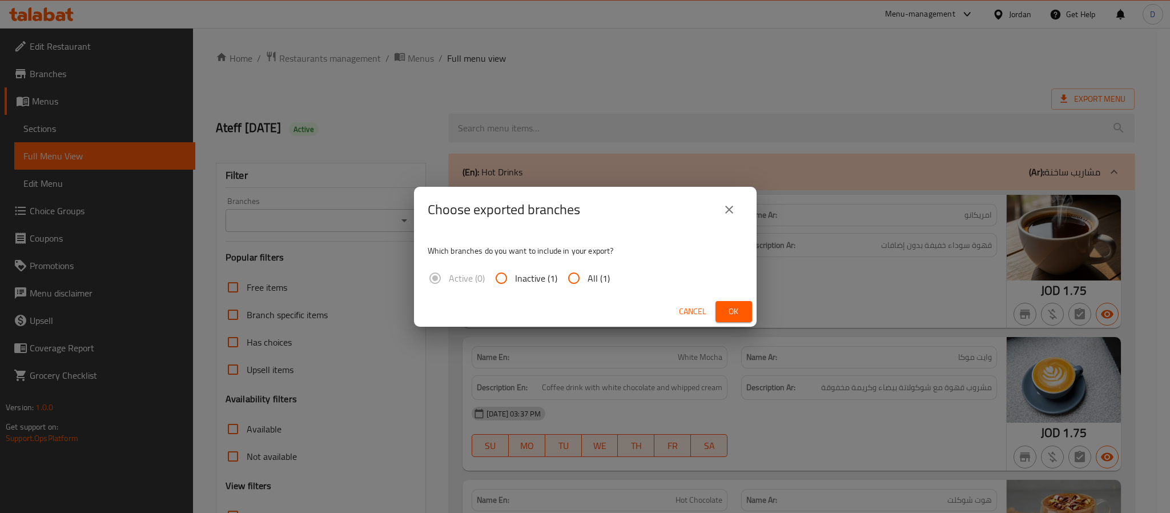
click at [731, 316] on span "Ok" at bounding box center [734, 311] width 18 height 14
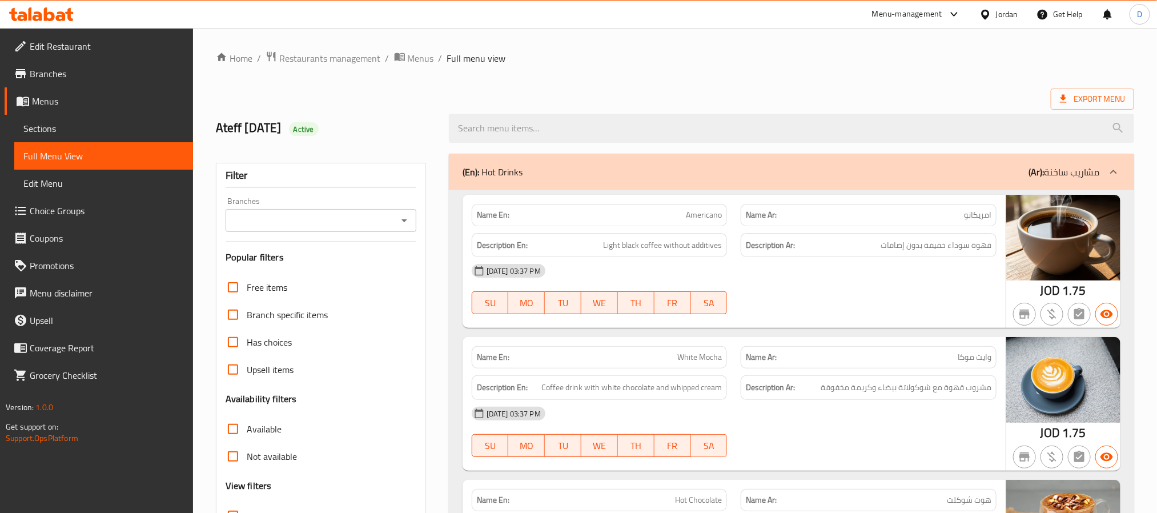
click at [82, 67] on span "Branches" at bounding box center [107, 74] width 154 height 14
